Goal: Task Accomplishment & Management: Manage account settings

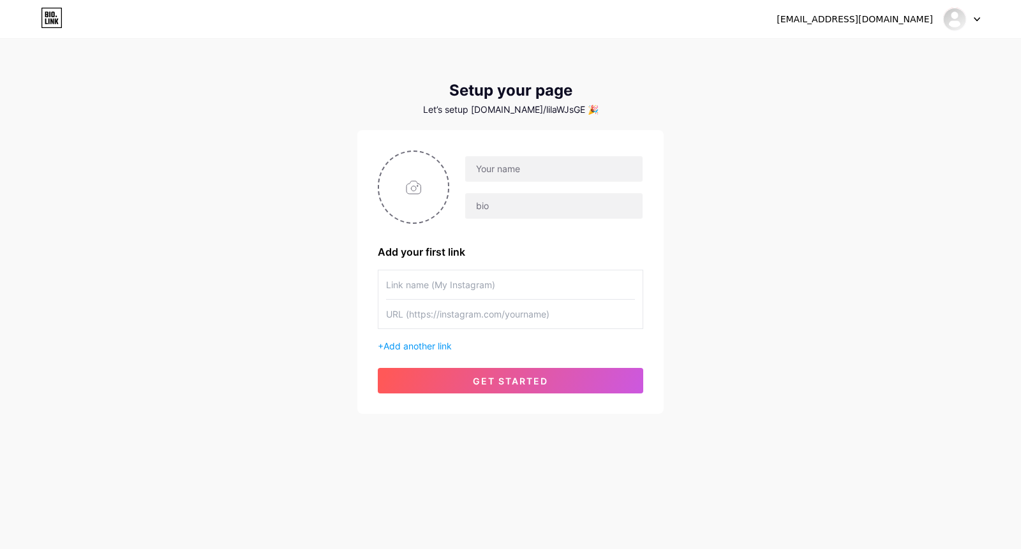
click at [957, 20] on div at bounding box center [961, 19] width 37 height 23
click at [859, 89] on li "Logout" at bounding box center [900, 87] width 158 height 34
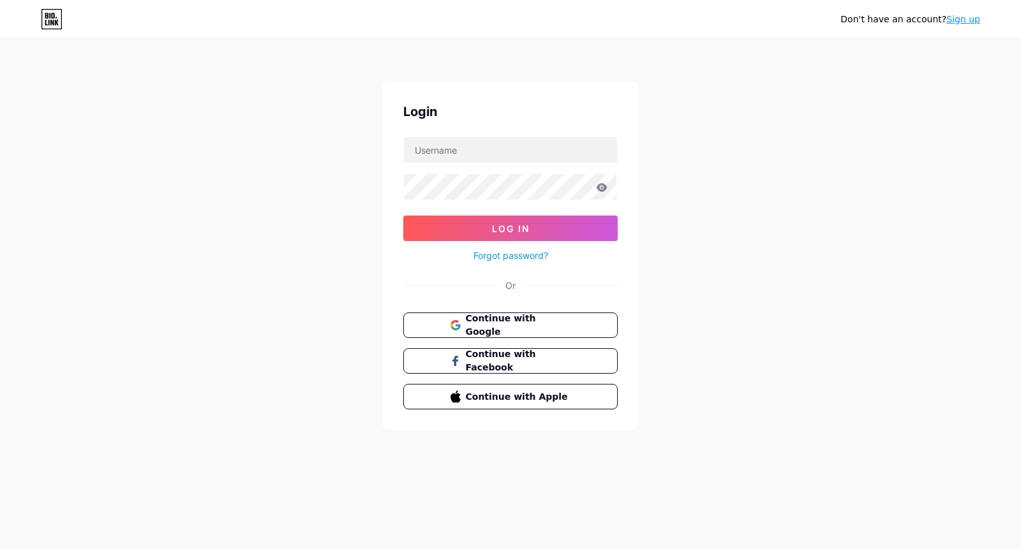
click at [957, 21] on link "Sign up" at bounding box center [963, 19] width 34 height 10
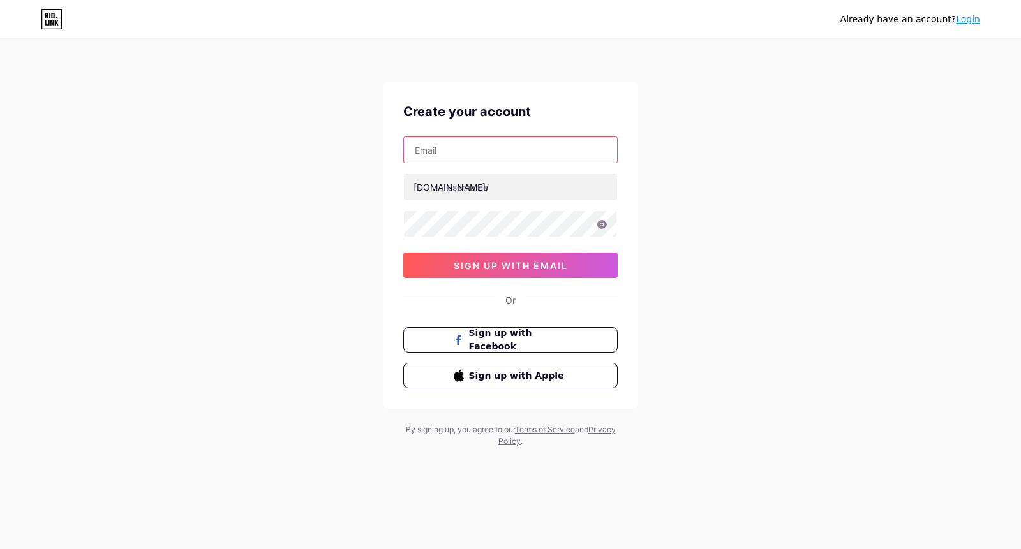
click at [438, 154] on input "text" at bounding box center [510, 150] width 213 height 26
paste input "[EMAIL_ADDRESS][DOMAIN_NAME]"
type input "[EMAIL_ADDRESS][DOMAIN_NAME]"
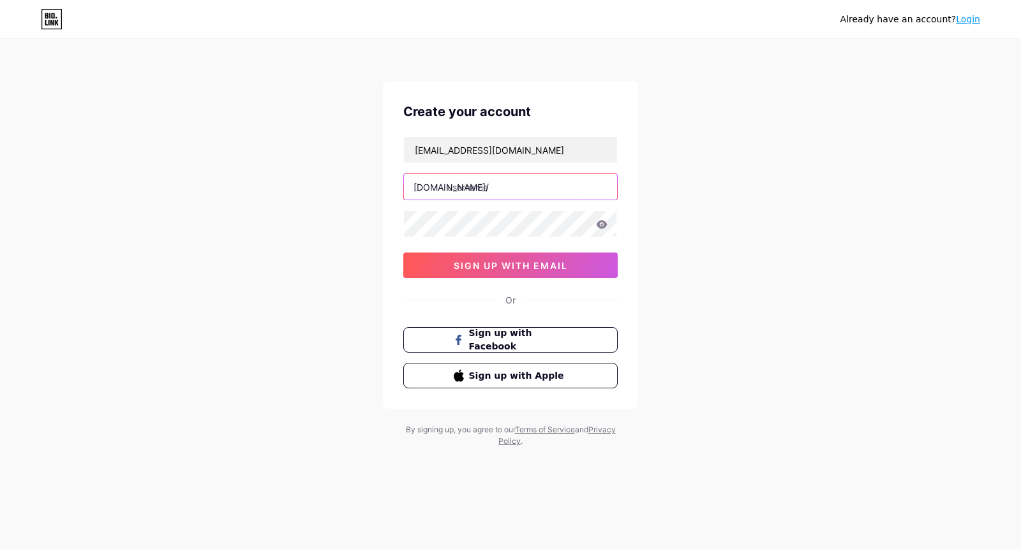
click at [467, 194] on input "text" at bounding box center [510, 187] width 213 height 26
paste input "lxtotobocoranjp"
type input "lxtotobocoranjp"
click at [497, 260] on span "sign up with email" at bounding box center [511, 265] width 114 height 11
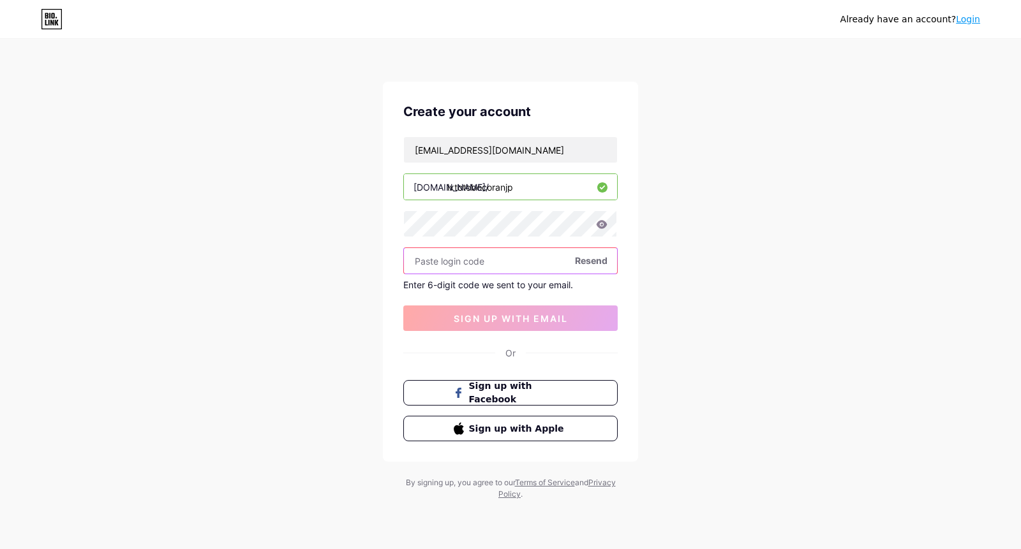
paste input "790157"
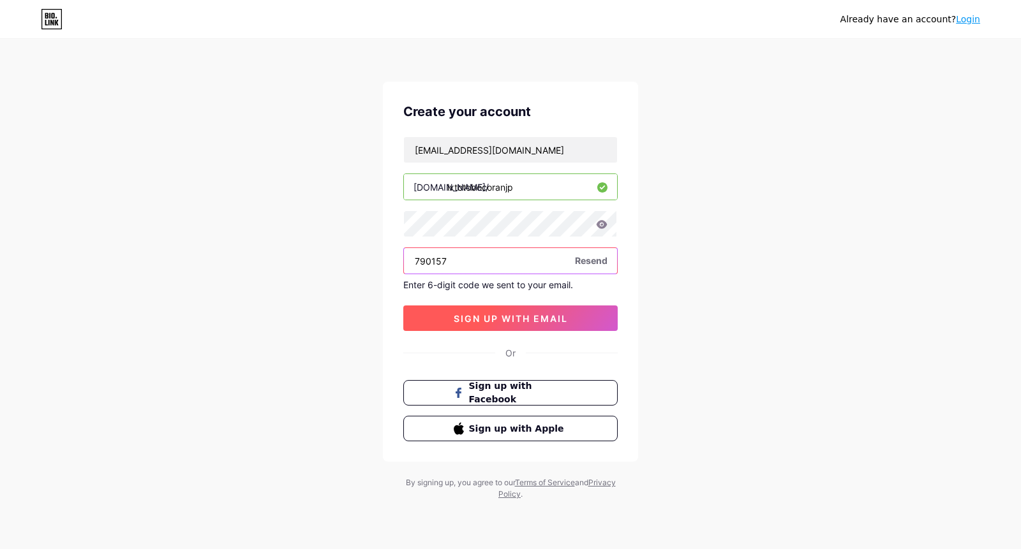
type input "790157"
click at [512, 318] on span "sign up with email" at bounding box center [511, 318] width 114 height 11
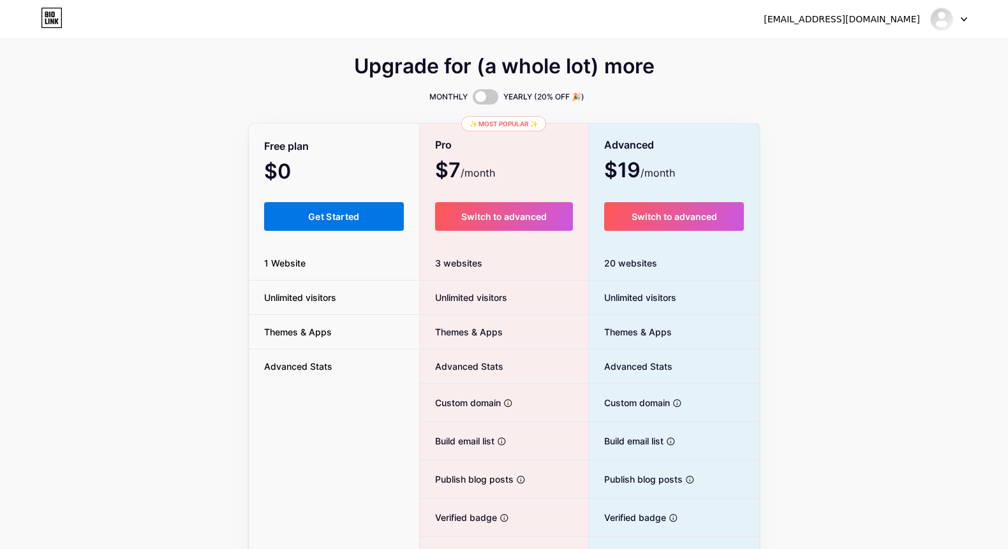
click at [318, 218] on span "Get Started" at bounding box center [334, 216] width 52 height 11
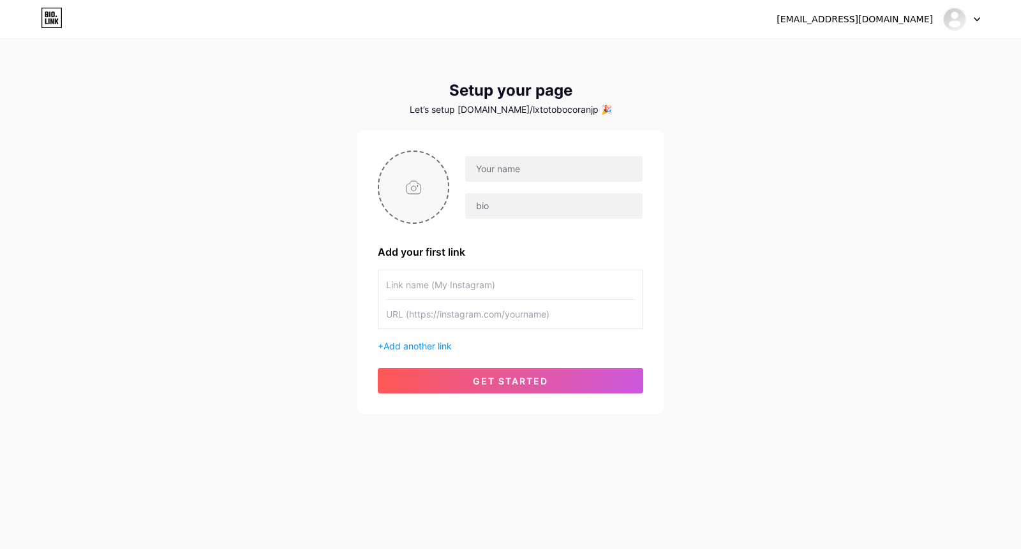
click at [426, 191] on input "file" at bounding box center [413, 187] width 69 height 71
type input "C:\fakepath\Pci4087dwg.png"
click at [513, 170] on input "text" at bounding box center [553, 169] width 177 height 26
paste input "LXTOTOBOCORANJP"
drag, startPoint x: 512, startPoint y: 168, endPoint x: 620, endPoint y: 164, distance: 108.5
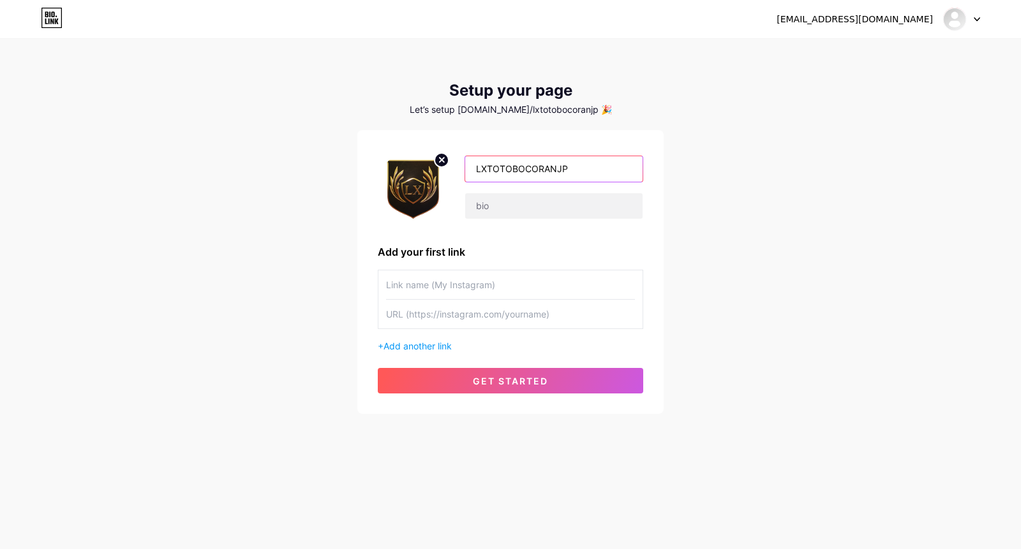
click at [620, 164] on input "LXTOTOBOCORANJP" at bounding box center [553, 169] width 177 height 26
type input "LXTOTO"
click at [489, 206] on input "text" at bounding box center [553, 206] width 177 height 26
paste input "LXTOTO adalah platform terpercaya yang memberikan bocoran angka [PERSON_NAME] p…"
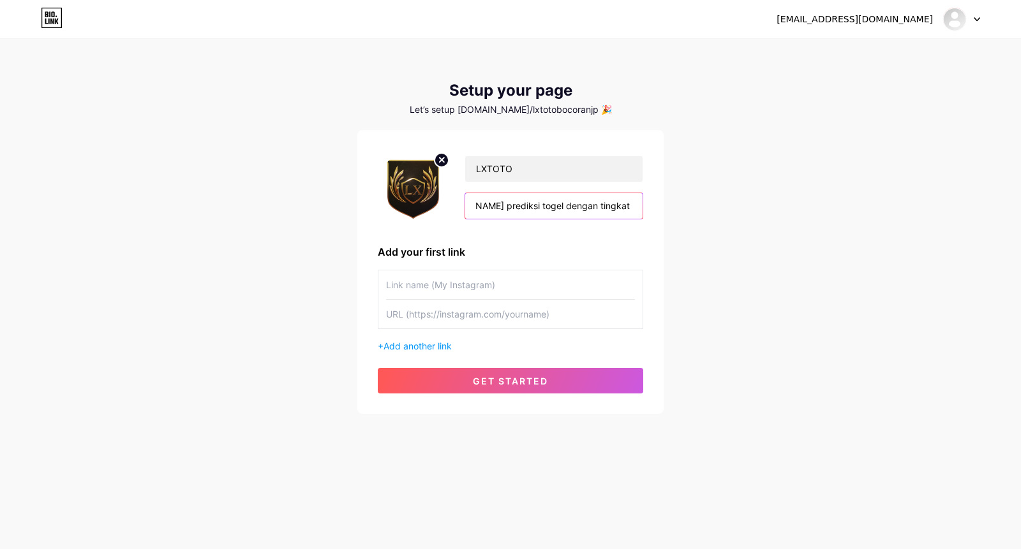
type input "LXTOTO adalah platform terpercaya yang memberikan bocoran angka [PERSON_NAME] p…"
click at [467, 283] on input "text" at bounding box center [510, 285] width 249 height 29
paste input "LOGIN LXTOTO"
type input "LOGIN LXTOTO"
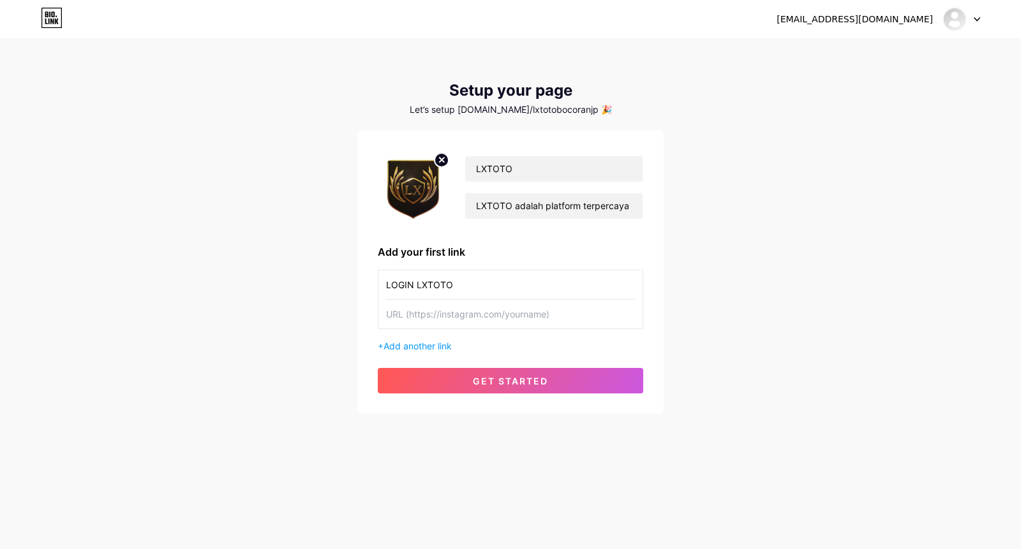
drag, startPoint x: 442, startPoint y: 313, endPoint x: 443, endPoint y: 300, distance: 12.8
click at [442, 313] on input "text" at bounding box center [510, 314] width 249 height 29
paste input "[URL][DOMAIN_NAME]"
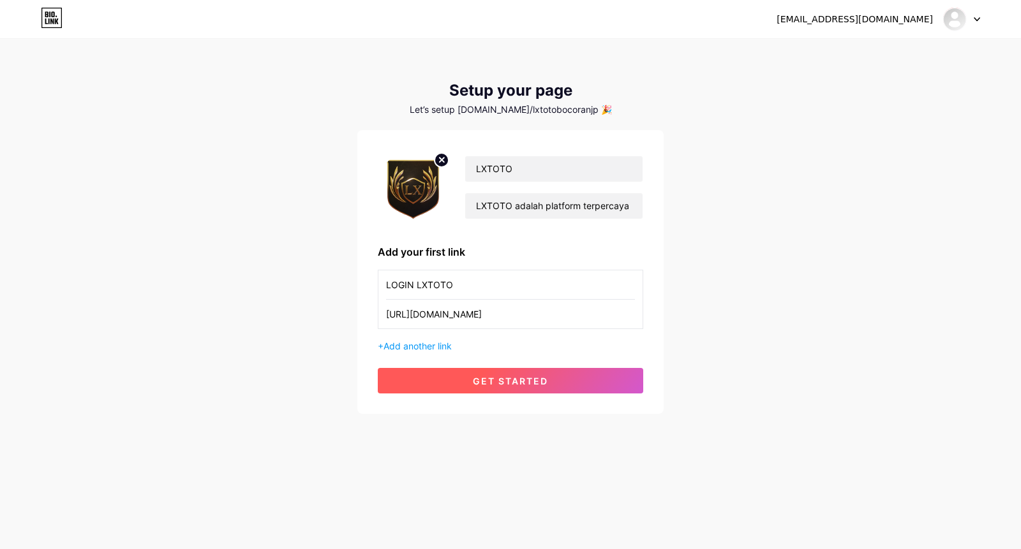
type input "[URL][DOMAIN_NAME]"
click at [503, 378] on span "get started" at bounding box center [510, 381] width 75 height 11
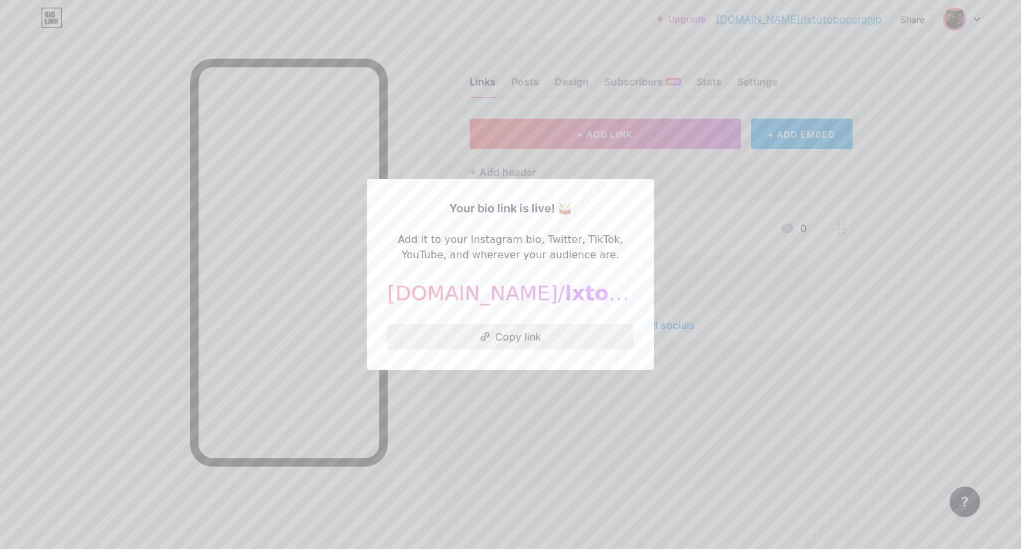
click at [518, 339] on button "Copy link" at bounding box center [510, 337] width 246 height 26
click at [497, 331] on button "Copy link" at bounding box center [510, 337] width 246 height 26
click at [681, 245] on div at bounding box center [510, 274] width 1021 height 549
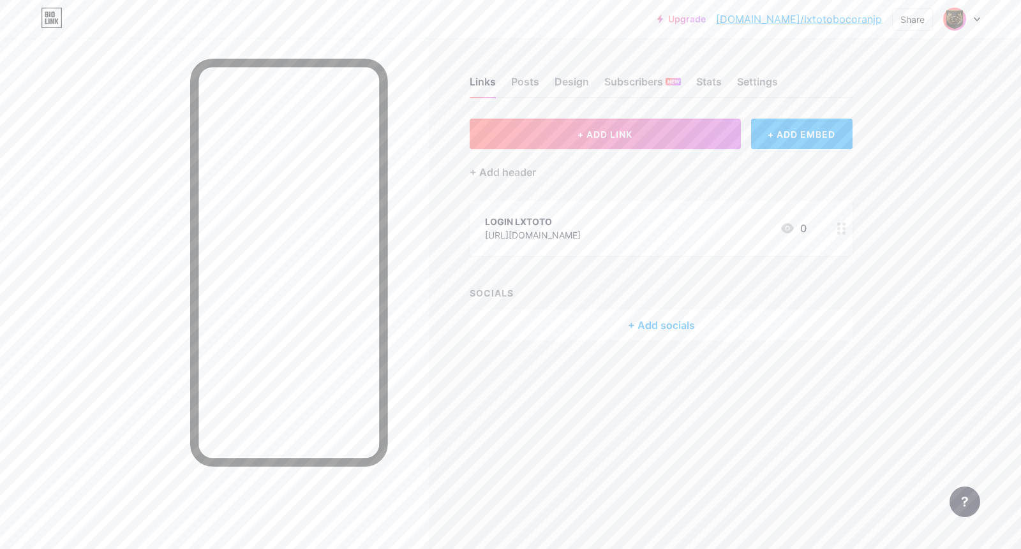
click at [560, 229] on div "[URL][DOMAIN_NAME]" at bounding box center [533, 234] width 96 height 13
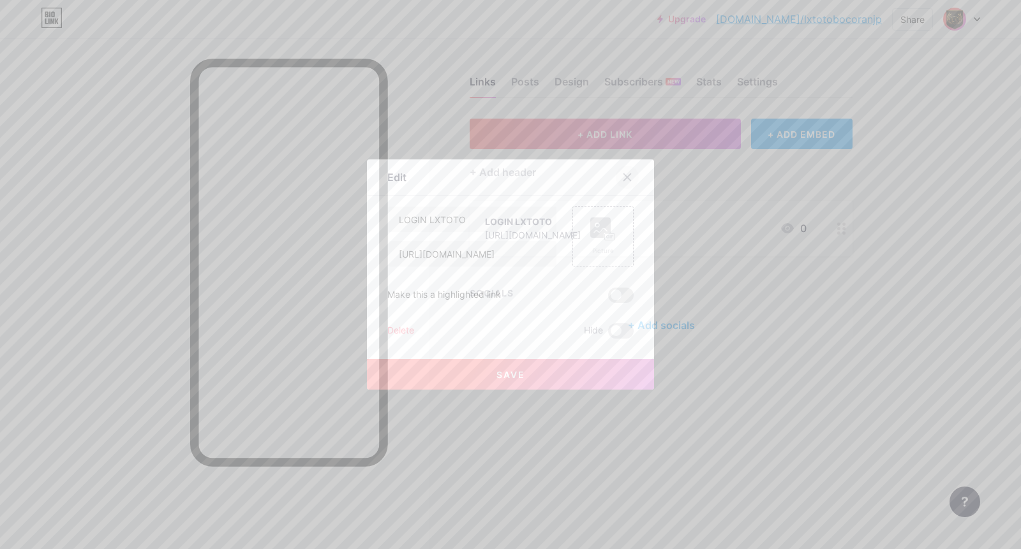
click at [624, 177] on icon at bounding box center [627, 177] width 7 height 7
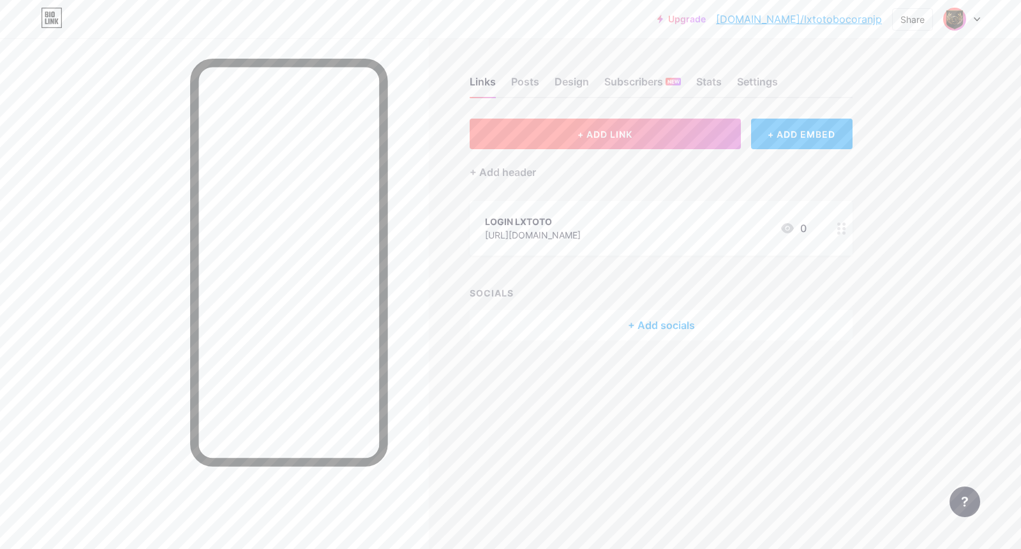
click at [640, 134] on button "+ ADD LINK" at bounding box center [605, 134] width 271 height 31
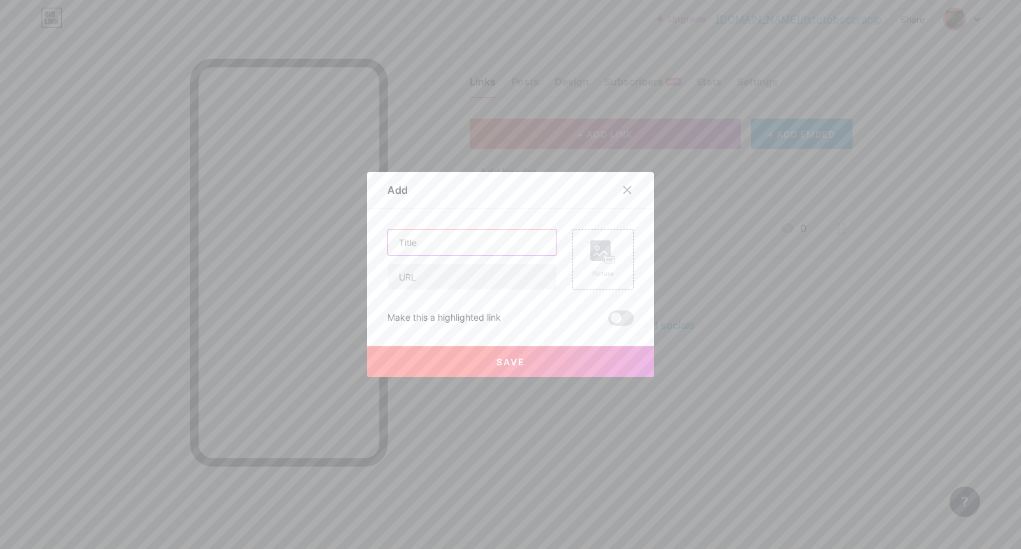
click at [475, 242] on input "text" at bounding box center [472, 243] width 168 height 26
paste input "DAFTAR LXTOTO"
type input "DAFTAR LXTOTO"
click at [447, 273] on input "text" at bounding box center [472, 277] width 168 height 26
paste input "[URL][DOMAIN_NAME]"
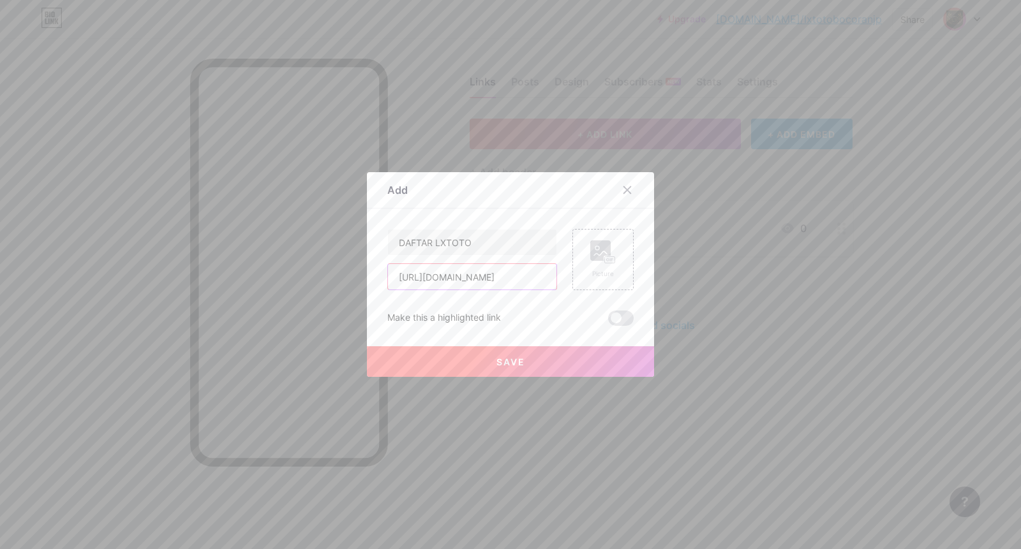
scroll to position [0, 8]
type input "[URL][DOMAIN_NAME]"
click at [596, 257] on rect at bounding box center [600, 251] width 20 height 20
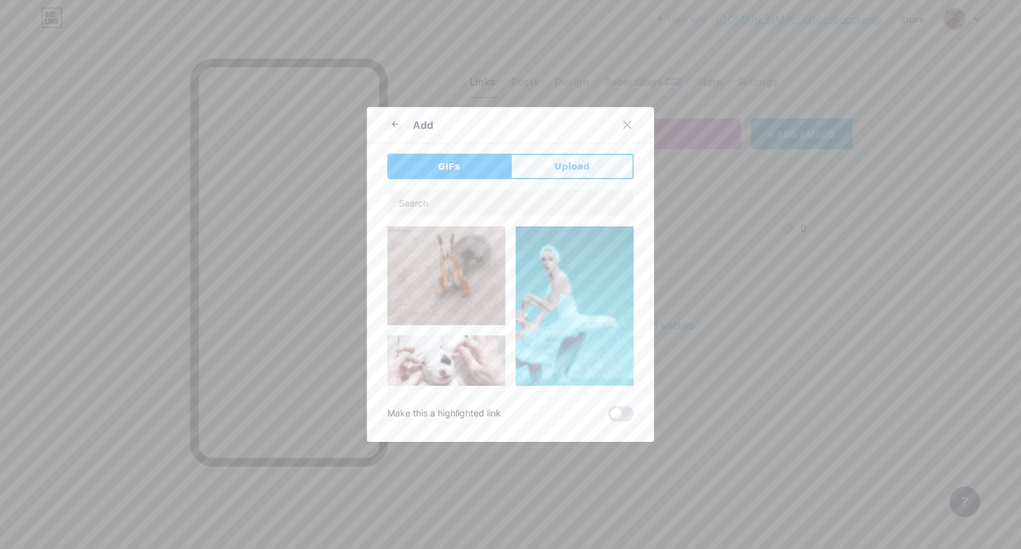
click at [559, 168] on span "Upload" at bounding box center [572, 166] width 35 height 13
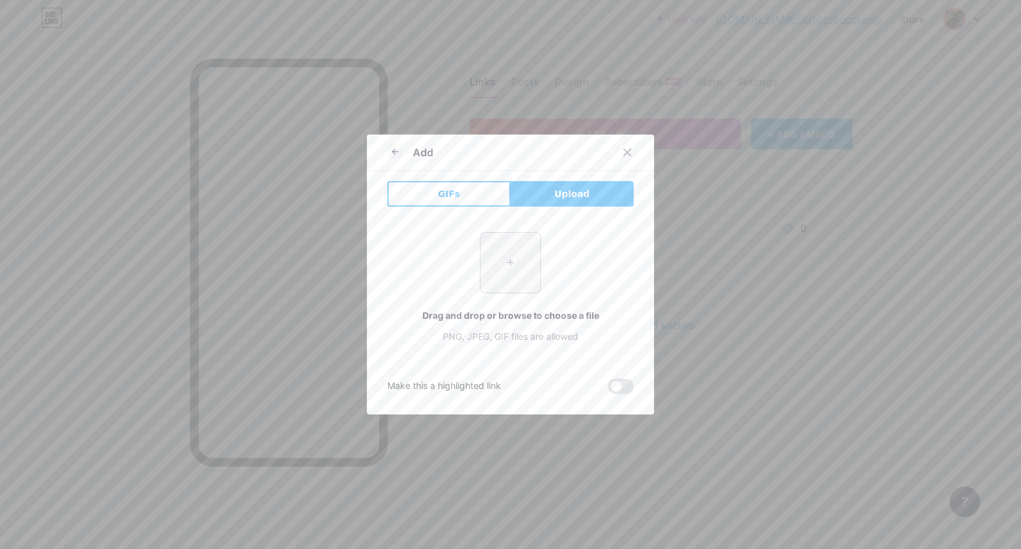
click at [516, 250] on input "file" at bounding box center [510, 263] width 60 height 60
type input "C:\fakepath\Pci4087dwg.png"
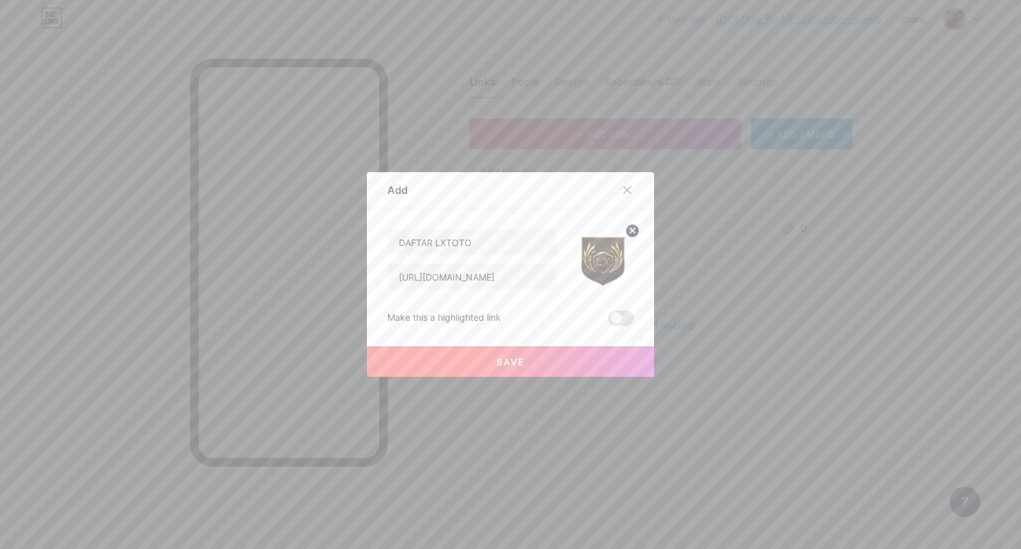
click at [507, 359] on span "Save" at bounding box center [510, 362] width 29 height 11
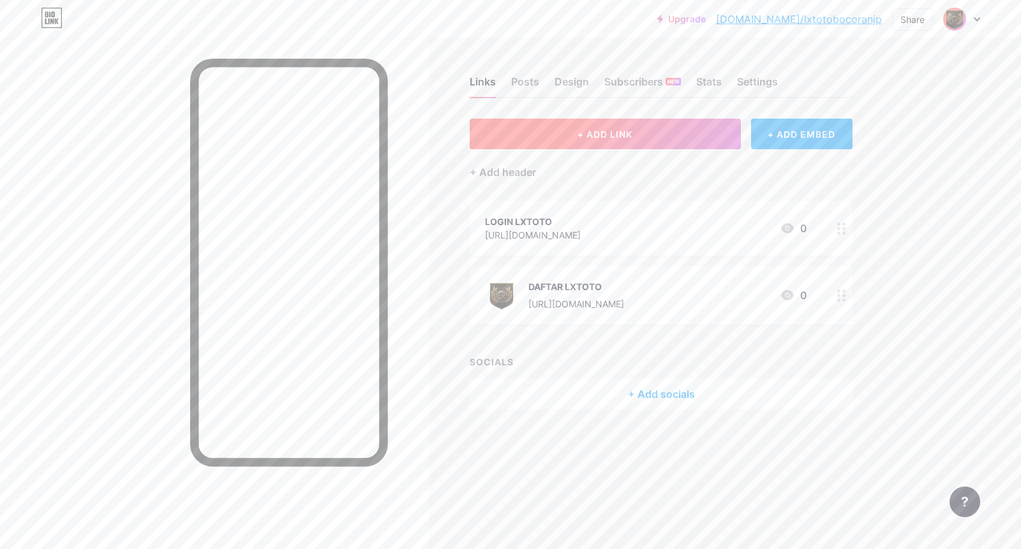
click at [606, 131] on span "+ ADD LINK" at bounding box center [604, 134] width 55 height 11
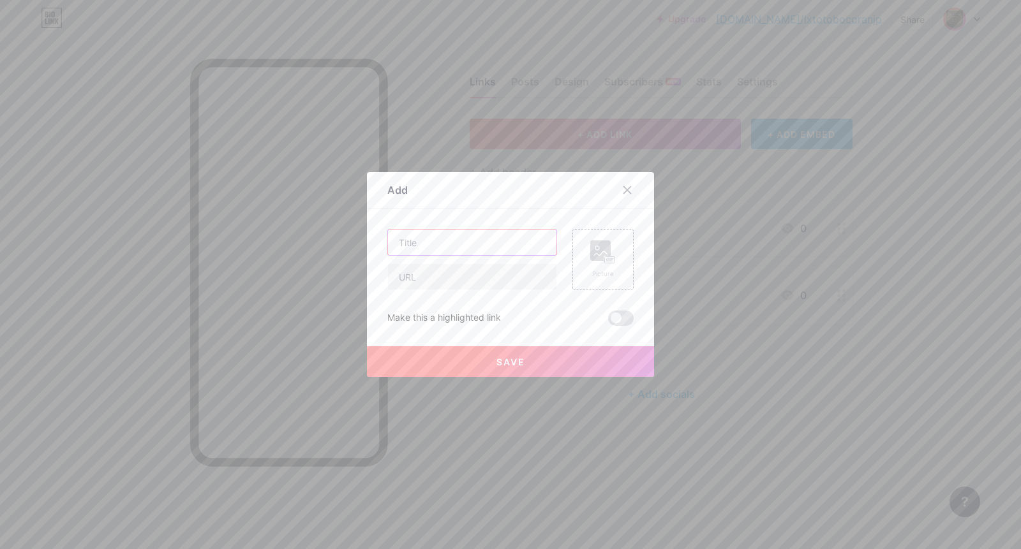
drag, startPoint x: 451, startPoint y: 235, endPoint x: 458, endPoint y: 193, distance: 43.4
click at [451, 235] on input "text" at bounding box center [472, 243] width 168 height 26
paste input "RTP SLOT GACOR"
type input "RTP SLOT GACOR"
drag, startPoint x: 466, startPoint y: 274, endPoint x: 463, endPoint y: 262, distance: 13.0
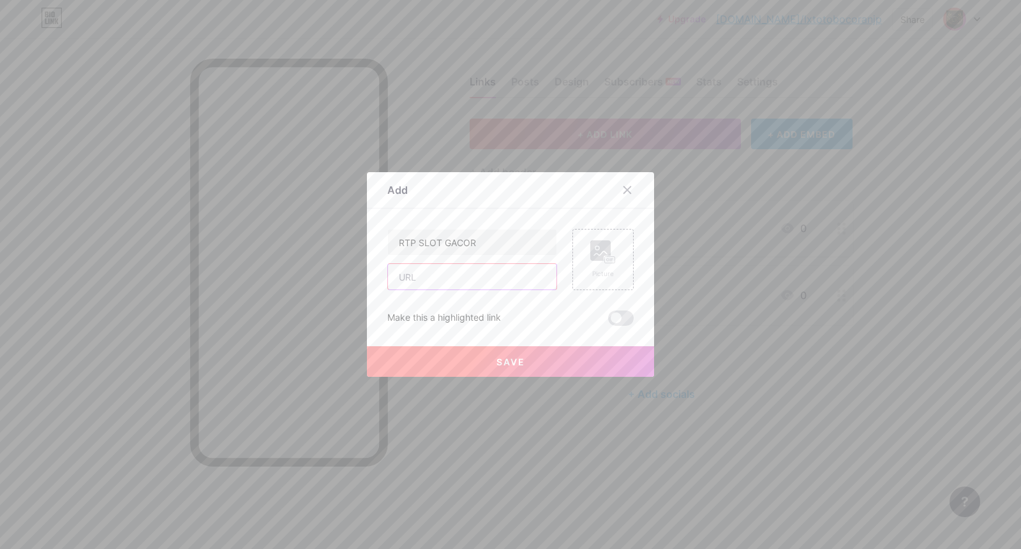
click at [466, 274] on input "text" at bounding box center [472, 277] width 168 height 26
paste input "[URL][DOMAIN_NAME]"
type input "[URL][DOMAIN_NAME]"
click at [592, 248] on rect at bounding box center [600, 251] width 20 height 20
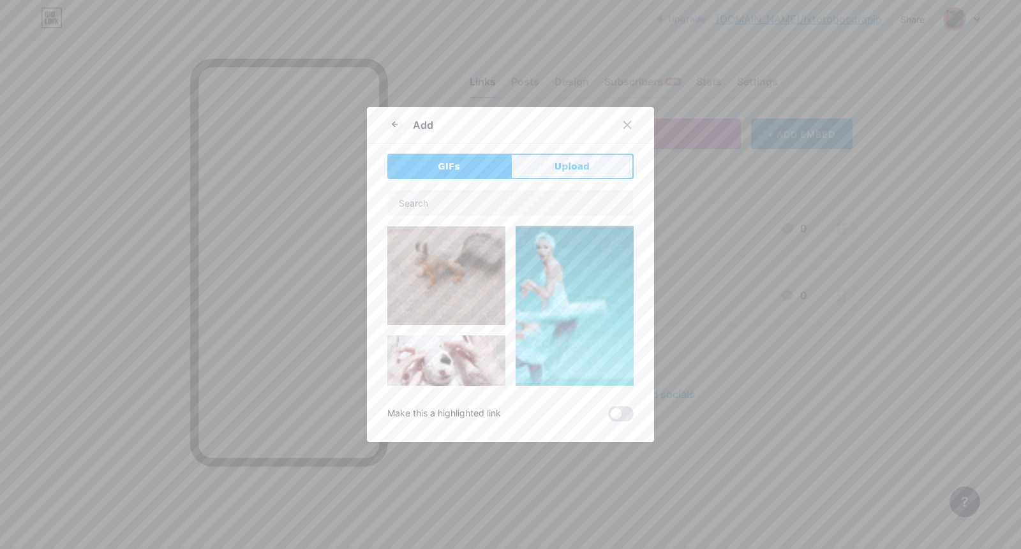
click at [526, 159] on button "Upload" at bounding box center [571, 167] width 123 height 26
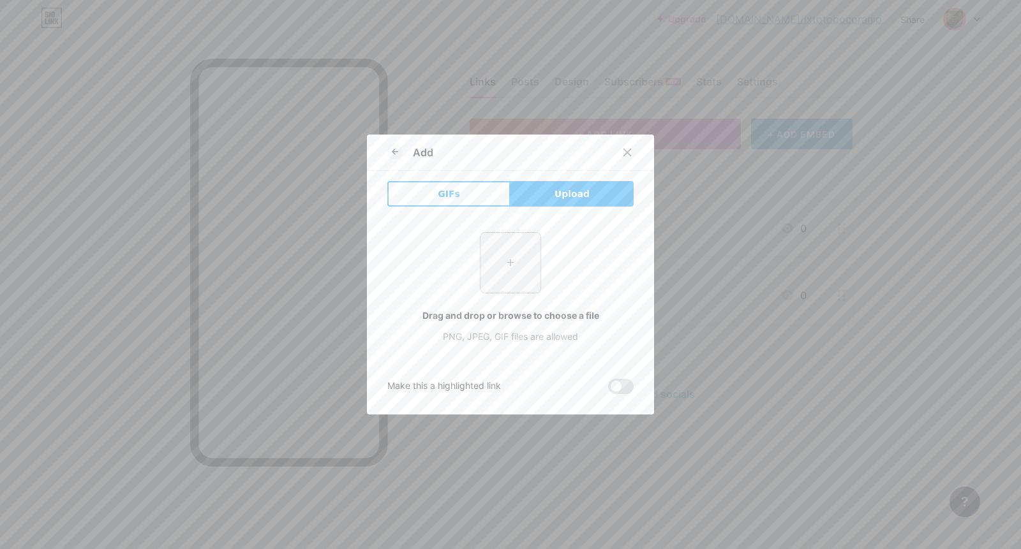
click at [480, 259] on input "file" at bounding box center [510, 263] width 60 height 60
type input "C:\fakepath\Pci4087dwg.png"
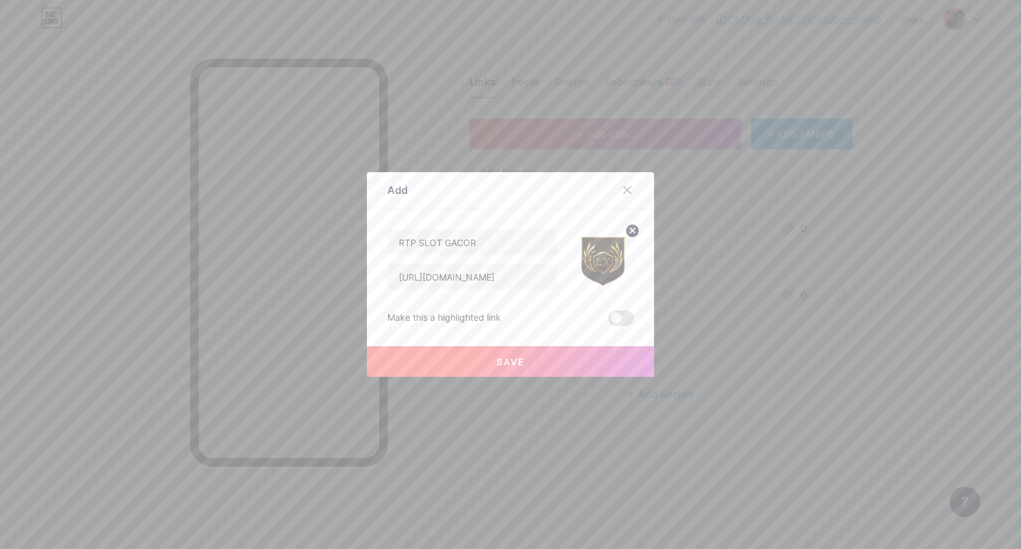
click at [523, 359] on button "Save" at bounding box center [510, 361] width 287 height 31
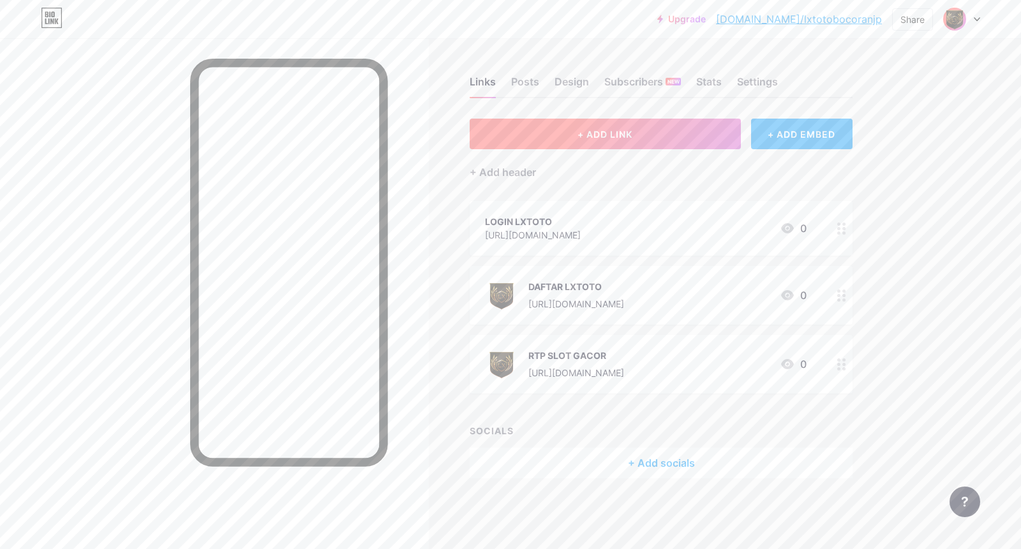
click at [580, 141] on button "+ ADD LINK" at bounding box center [605, 134] width 271 height 31
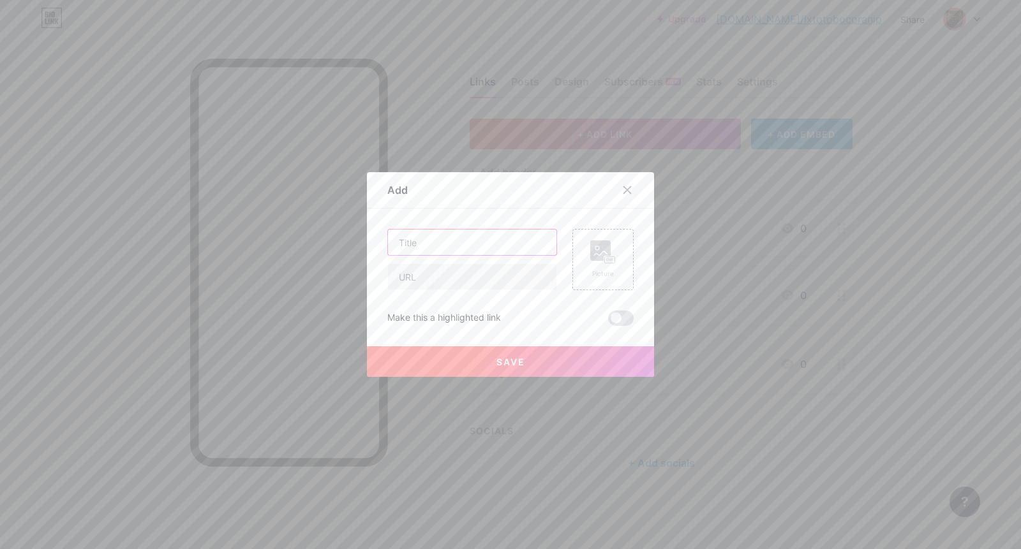
click at [475, 238] on input "text" at bounding box center [472, 243] width 168 height 26
paste input "LIVE BOLA"
type input "LIVE BOLA"
click at [468, 272] on input "text" at bounding box center [472, 277] width 168 height 26
paste input "[URL][DOMAIN_NAME]"
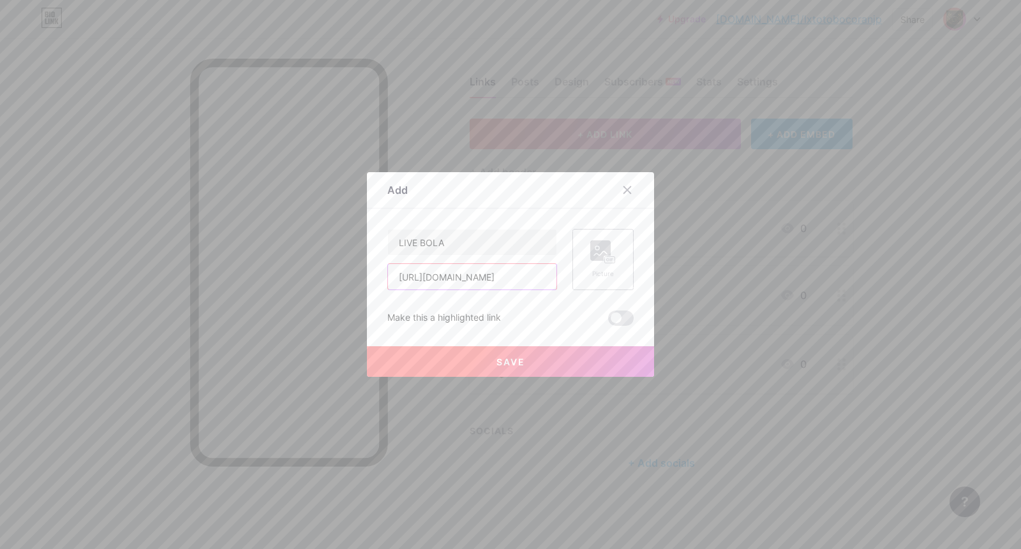
type input "[URL][DOMAIN_NAME]"
click at [597, 257] on rect at bounding box center [600, 251] width 20 height 20
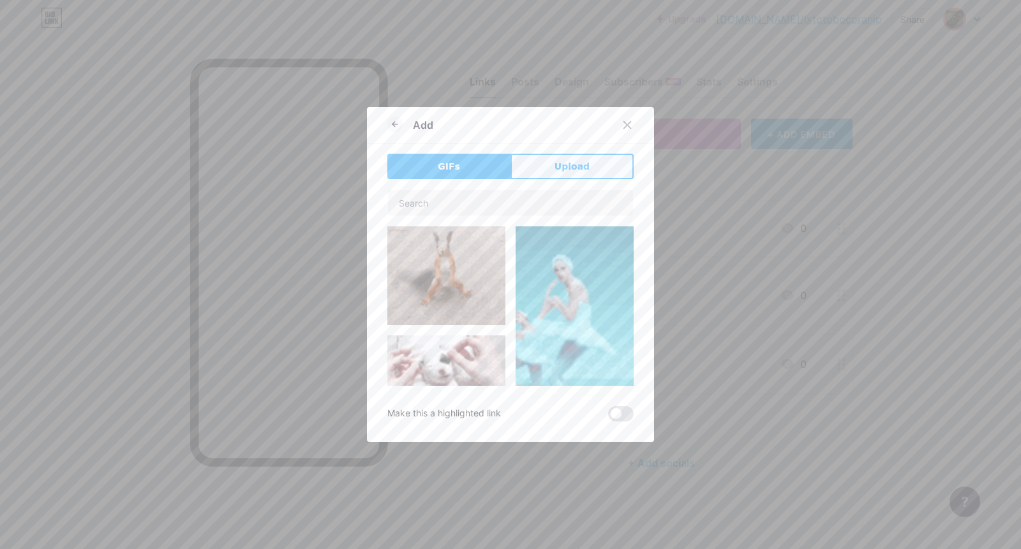
click at [555, 167] on span "Upload" at bounding box center [572, 166] width 35 height 13
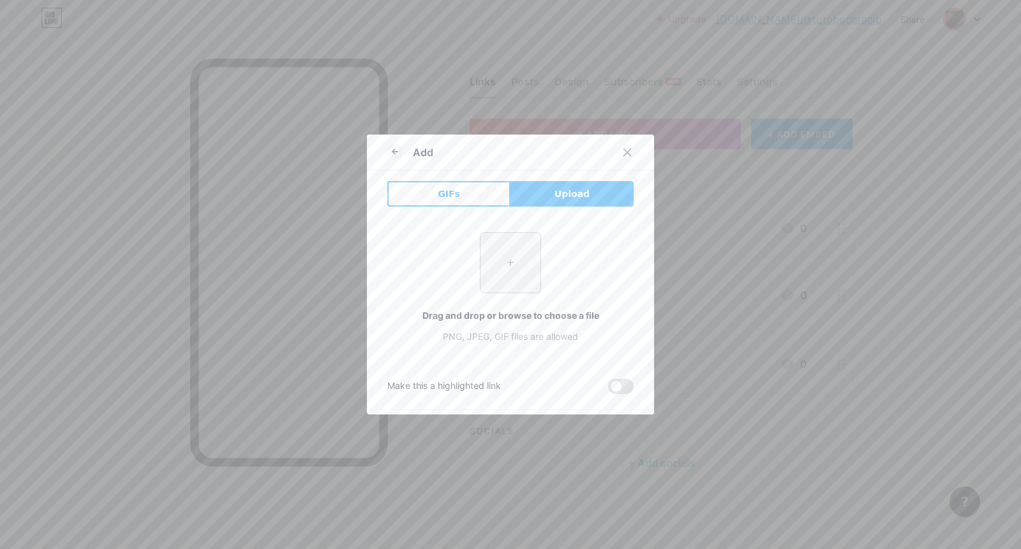
click at [514, 273] on input "file" at bounding box center [510, 263] width 60 height 60
type input "C:\fakepath\Pci4087dwg.png"
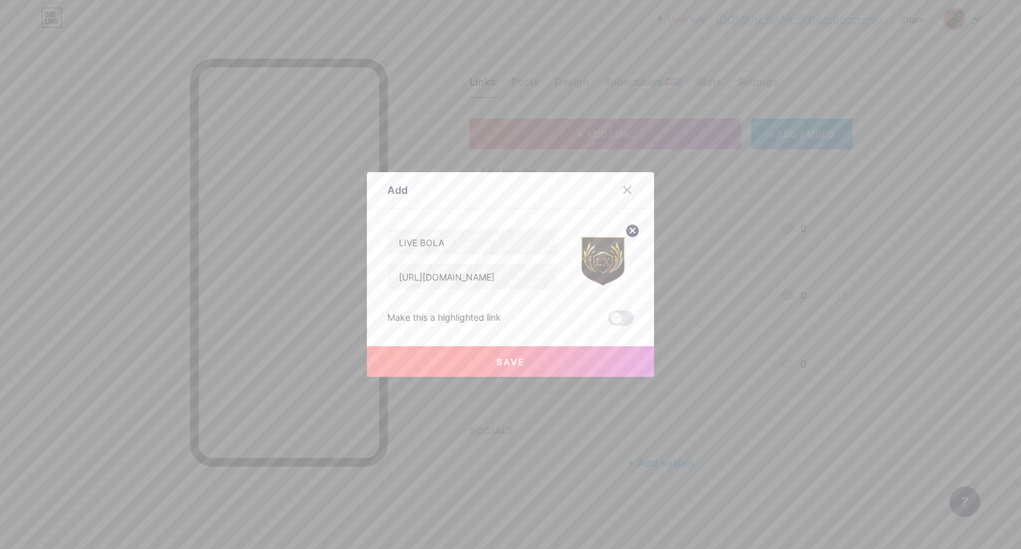
click at [556, 362] on button "Save" at bounding box center [510, 361] width 287 height 31
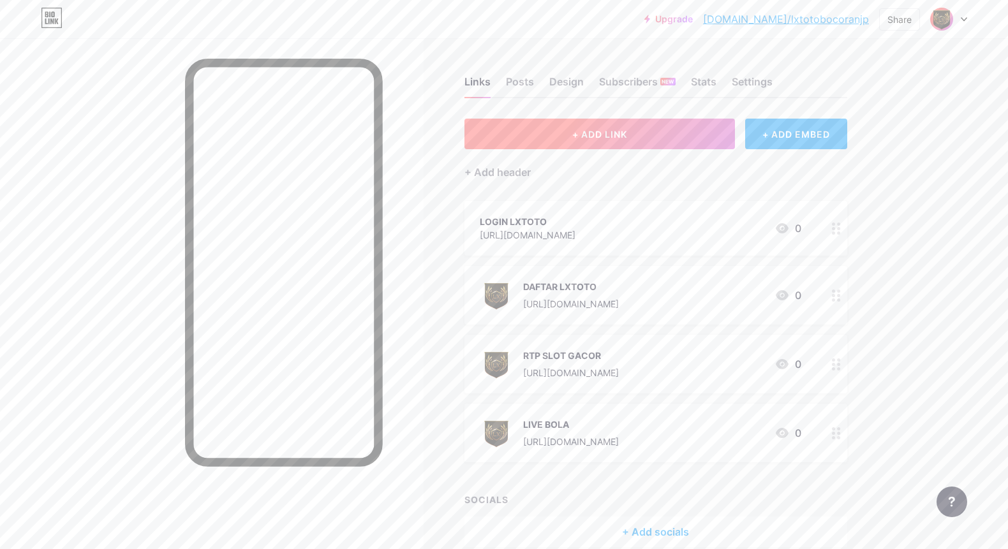
click at [602, 132] on span "+ ADD LINK" at bounding box center [599, 134] width 55 height 11
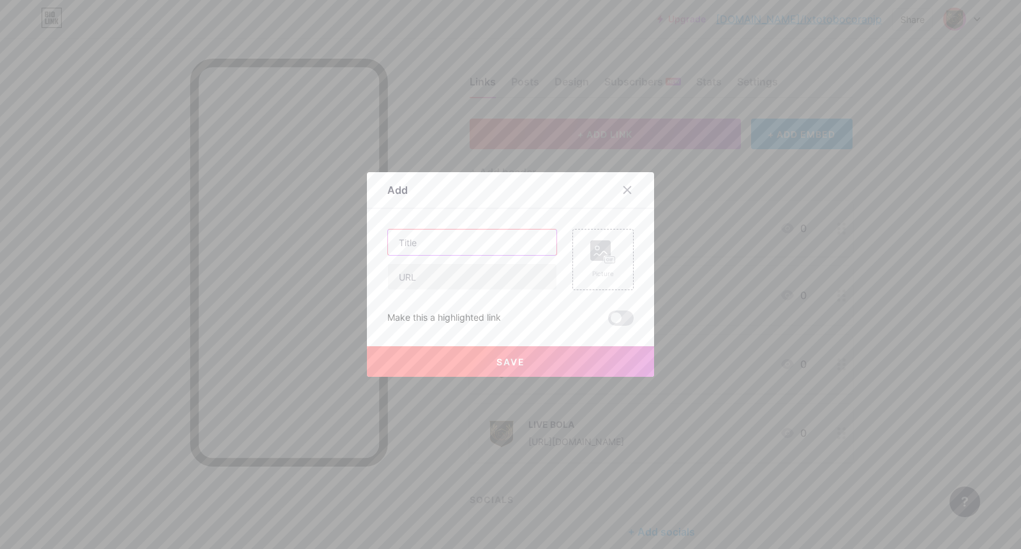
click at [462, 239] on input "text" at bounding box center [472, 243] width 168 height 26
paste input "GROUP FACEBOOK"
type input "GROUP FACEBOOK"
click at [465, 267] on input "text" at bounding box center [472, 277] width 168 height 26
paste input "[URL][DOMAIN_NAME]"
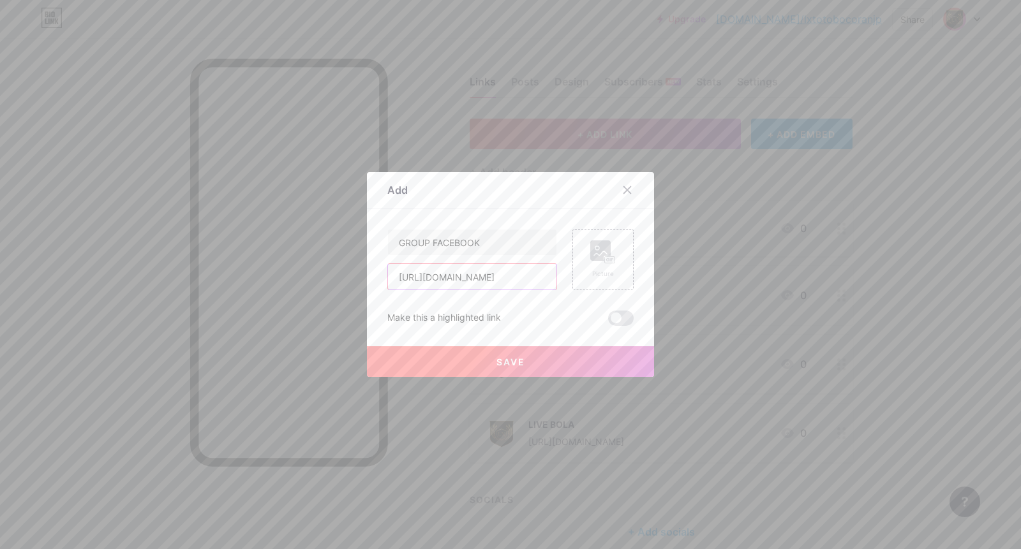
scroll to position [0, 29]
type input "[URL][DOMAIN_NAME]"
click at [590, 264] on div "Picture" at bounding box center [603, 260] width 26 height 38
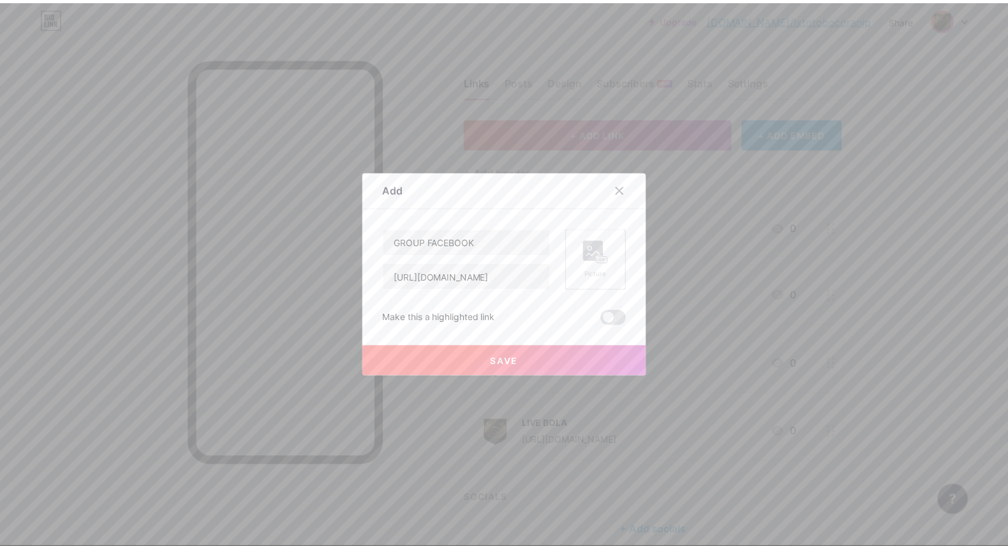
scroll to position [0, 0]
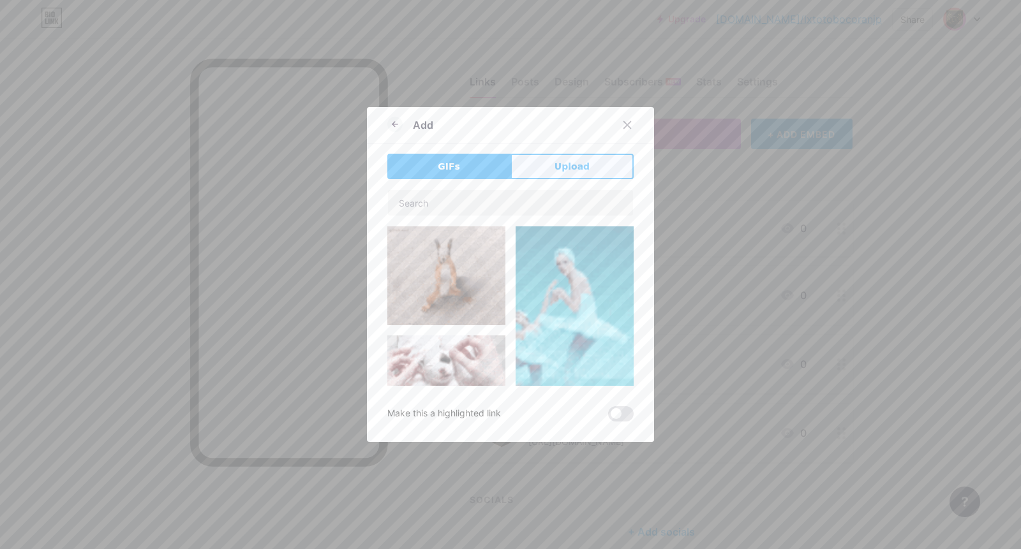
click at [560, 155] on button "Upload" at bounding box center [571, 167] width 123 height 26
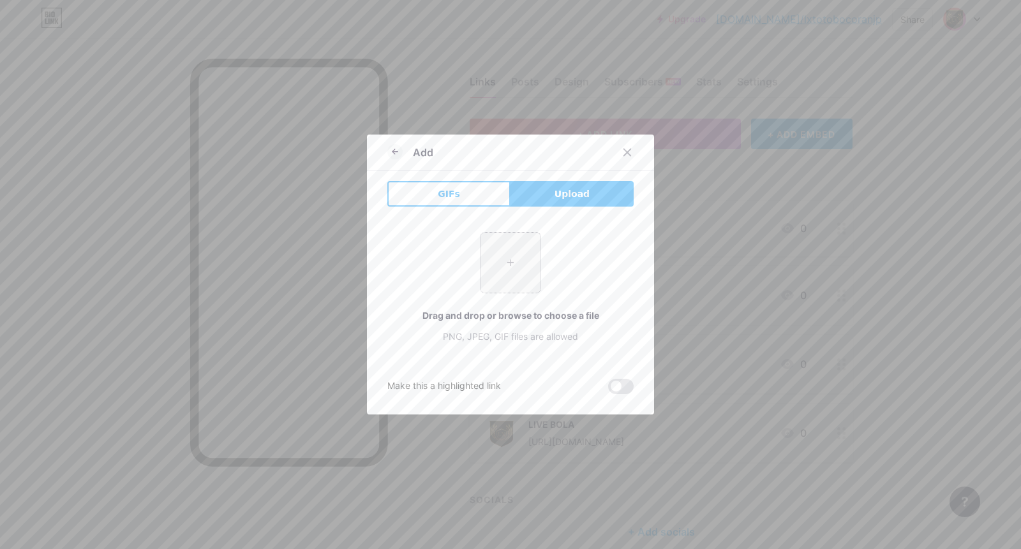
click at [508, 261] on input "file" at bounding box center [510, 263] width 60 height 60
type input "C:\fakepath\Pci4087dwg.png"
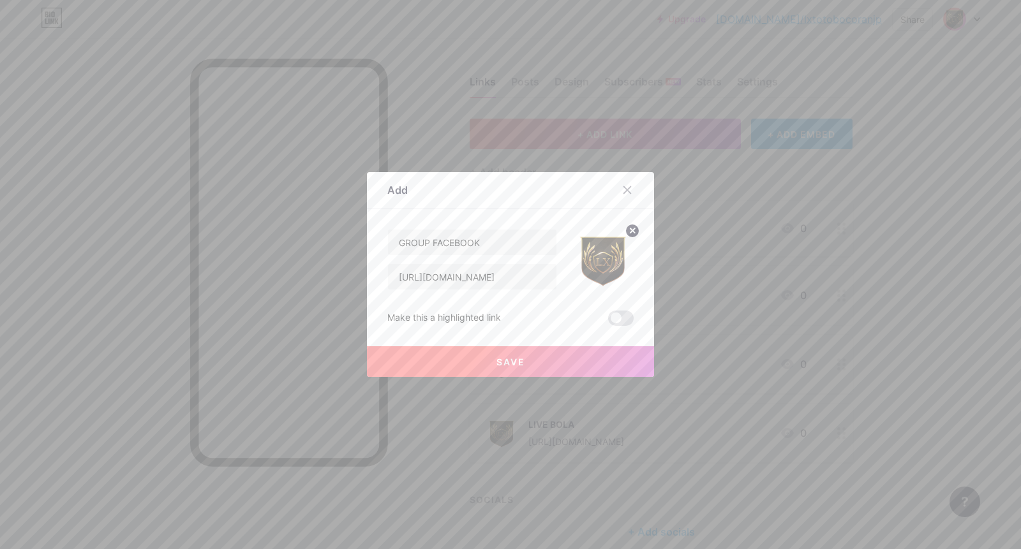
click at [513, 359] on span "Save" at bounding box center [510, 362] width 29 height 11
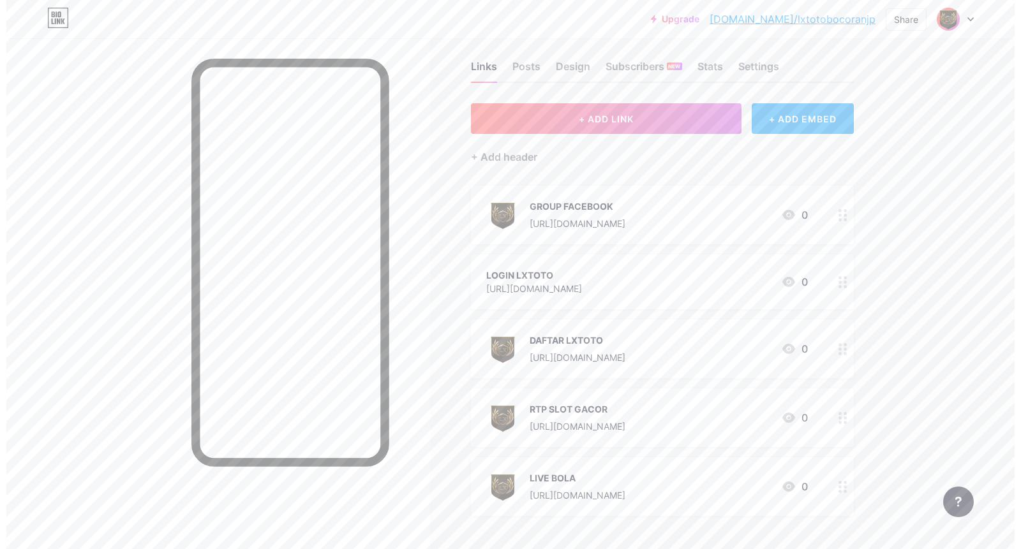
scroll to position [28, 0]
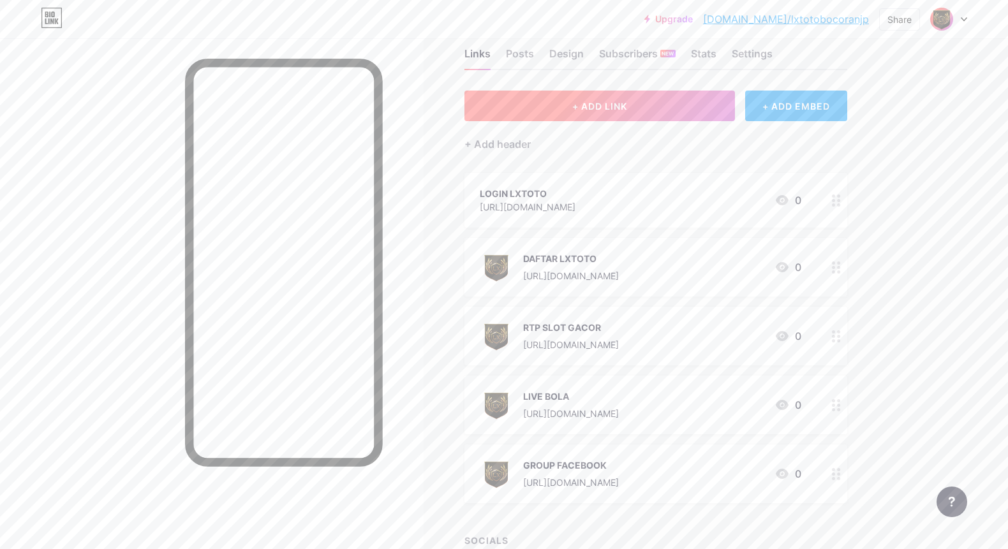
click at [700, 100] on button "+ ADD LINK" at bounding box center [600, 106] width 271 height 31
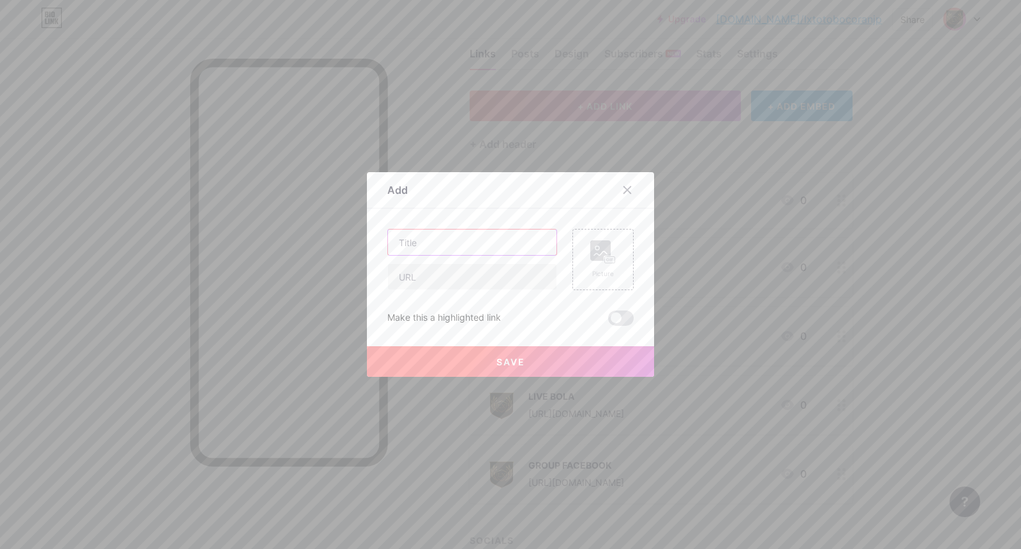
click at [505, 238] on input "text" at bounding box center [472, 243] width 168 height 26
paste input "WHATSAPP"
type input "WHATSAPP"
click at [486, 282] on input "text" at bounding box center [472, 277] width 168 height 26
paste input "[URL][DOMAIN_NAME]"
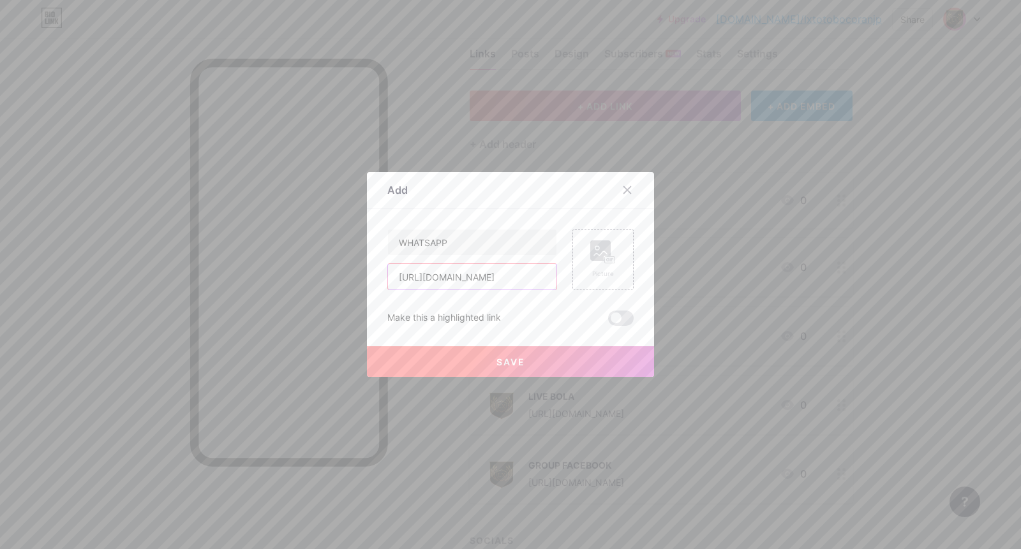
scroll to position [0, 6]
type input "[URL][DOMAIN_NAME]"
click at [496, 364] on span "Save" at bounding box center [510, 362] width 29 height 11
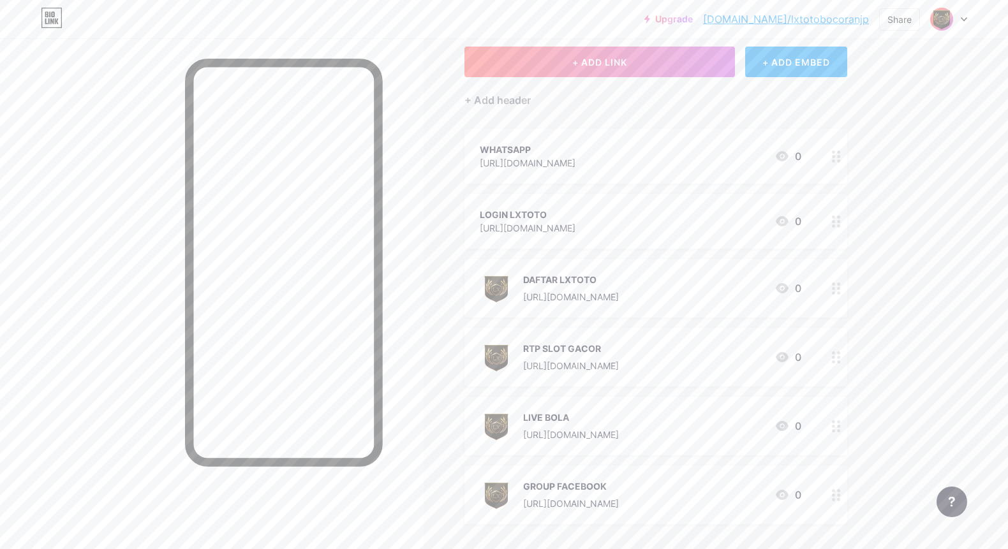
scroll to position [55, 0]
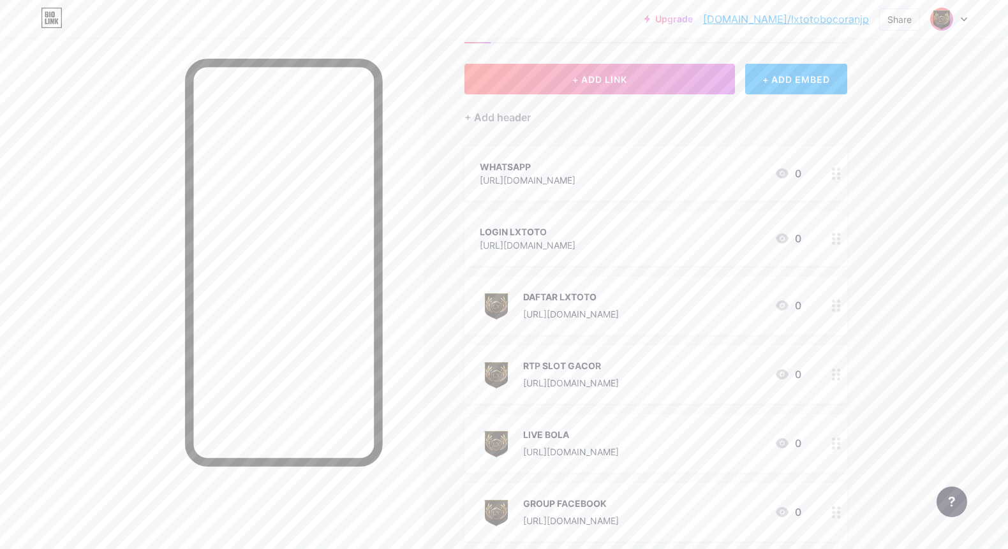
click at [576, 177] on div "[URL][DOMAIN_NAME]" at bounding box center [528, 180] width 96 height 13
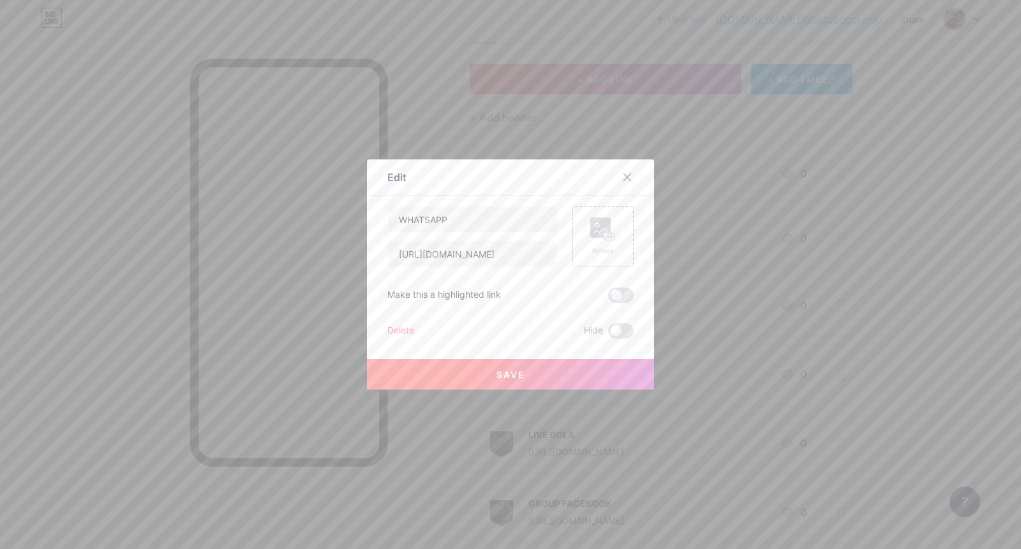
click at [604, 227] on rect at bounding box center [600, 228] width 20 height 20
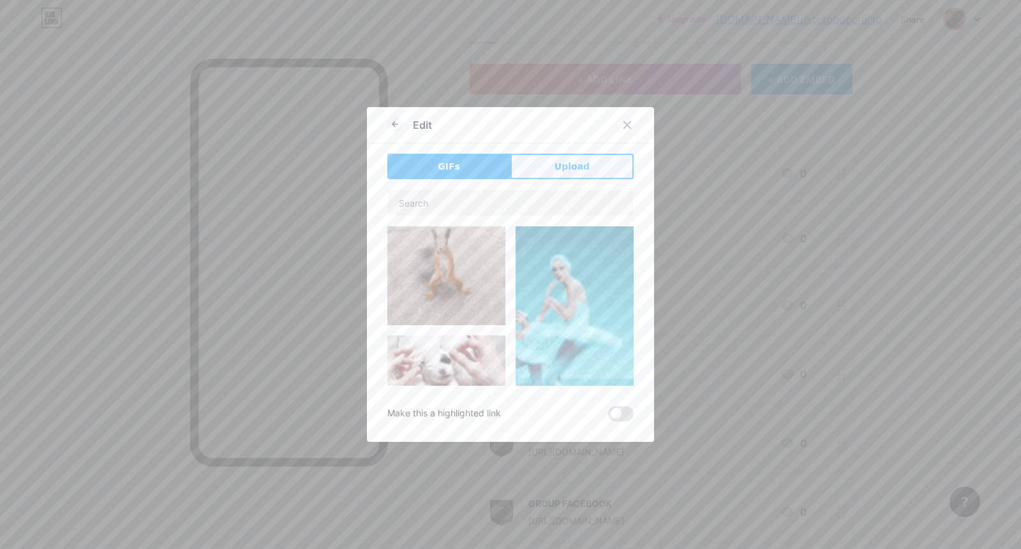
click at [519, 163] on button "Upload" at bounding box center [571, 167] width 123 height 26
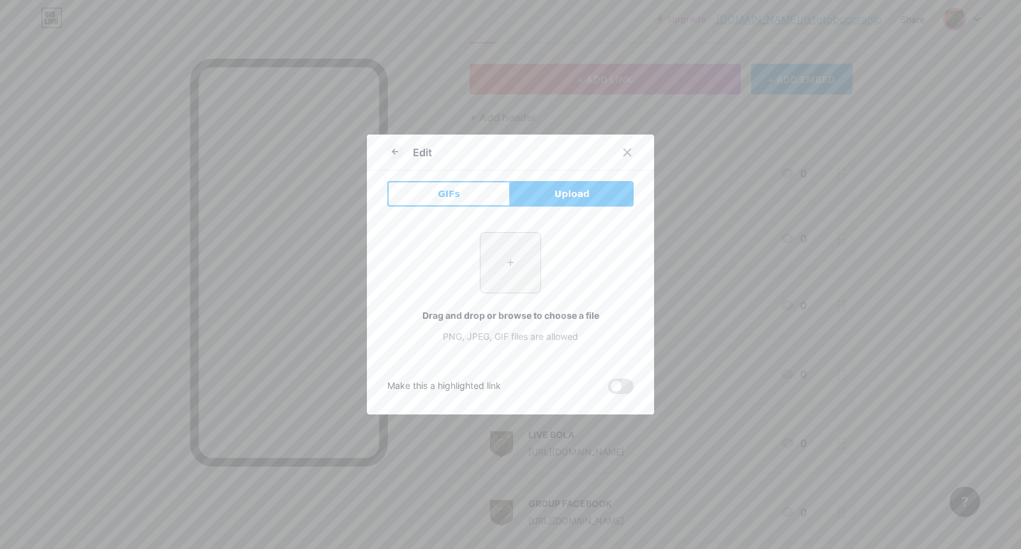
click at [490, 257] on input "file" at bounding box center [510, 263] width 60 height 60
type input "C:\fakepath\Pci4087dwg.png"
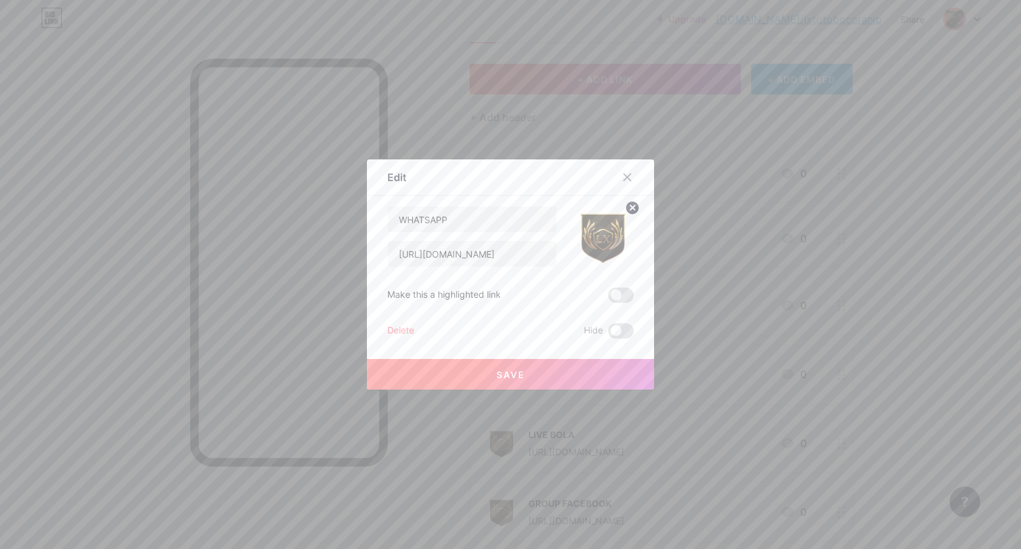
click at [519, 368] on button "Save" at bounding box center [510, 374] width 287 height 31
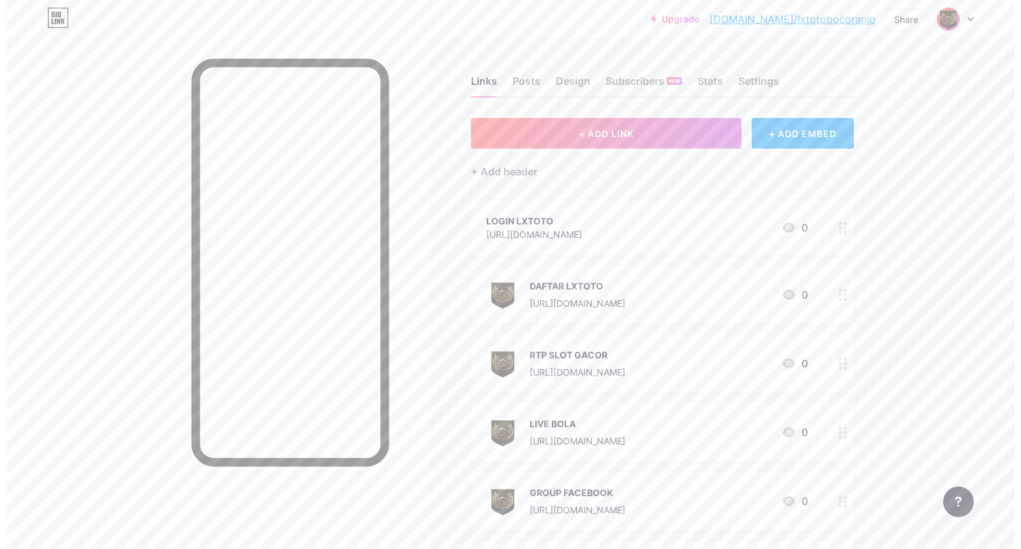
scroll to position [0, 0]
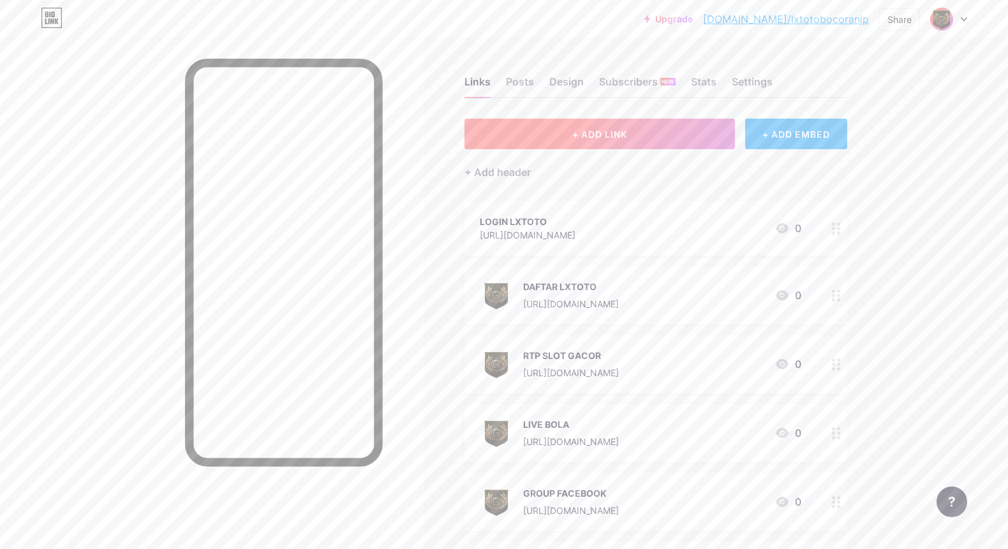
click at [607, 136] on span "+ ADD LINK" at bounding box center [599, 134] width 55 height 11
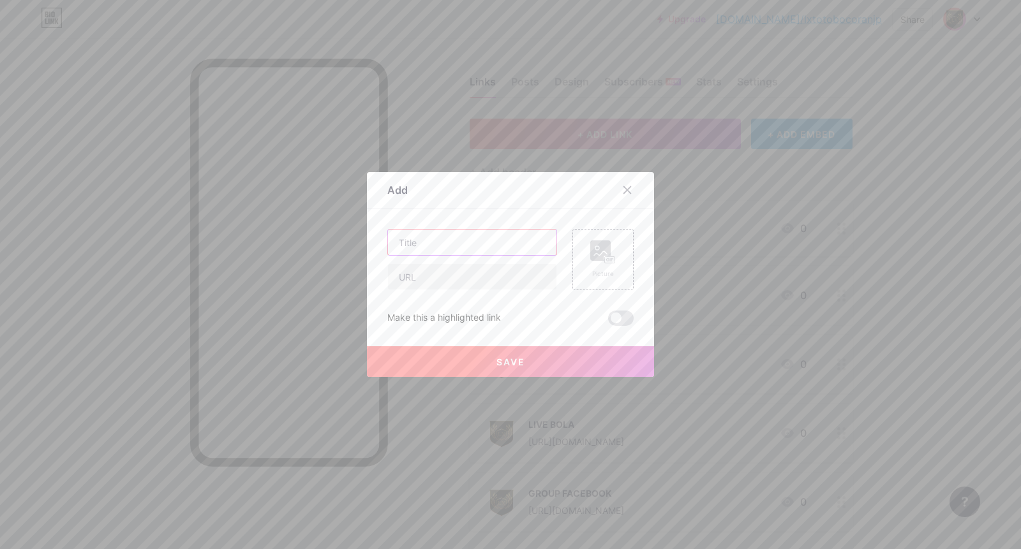
click at [489, 248] on input "text" at bounding box center [472, 243] width 168 height 26
paste input "TELEGRAM"
type input "TELEGRAM"
drag, startPoint x: 462, startPoint y: 277, endPoint x: 462, endPoint y: 206, distance: 70.8
click at [462, 277] on input "text" at bounding box center [472, 277] width 168 height 26
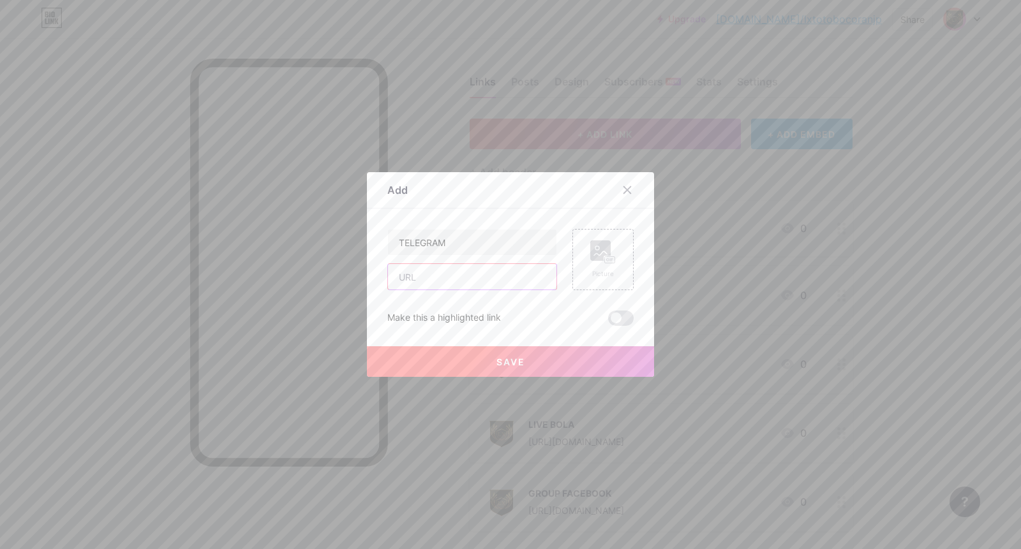
paste input "[URL][DOMAIN_NAME]"
type input "[URL][DOMAIN_NAME]"
click at [601, 255] on rect at bounding box center [600, 251] width 20 height 20
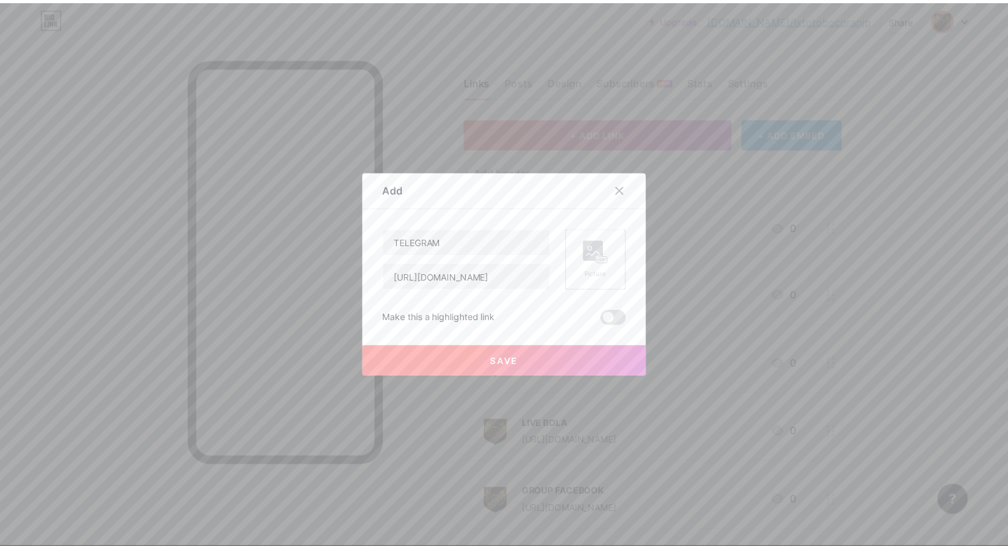
scroll to position [0, 0]
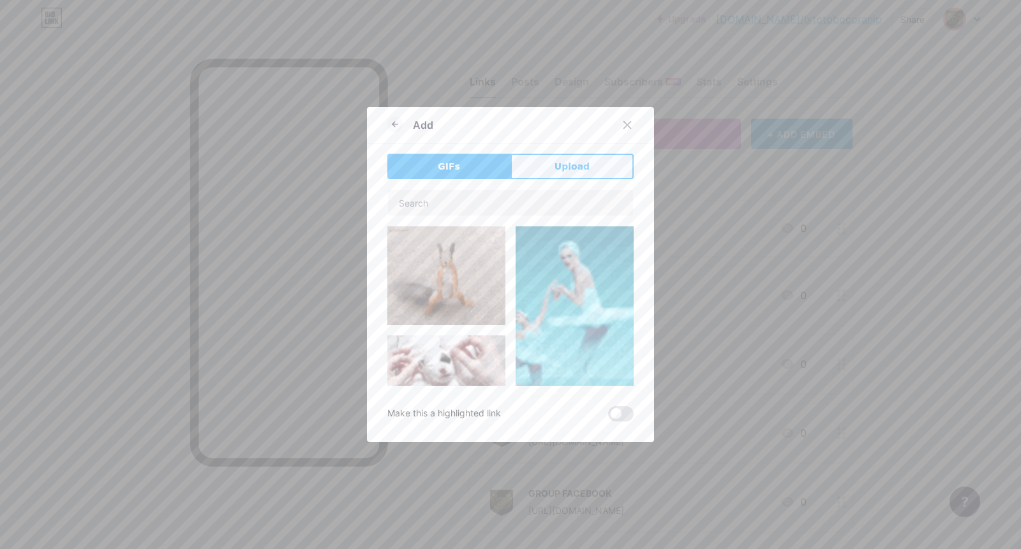
click at [545, 167] on button "Upload" at bounding box center [571, 167] width 123 height 26
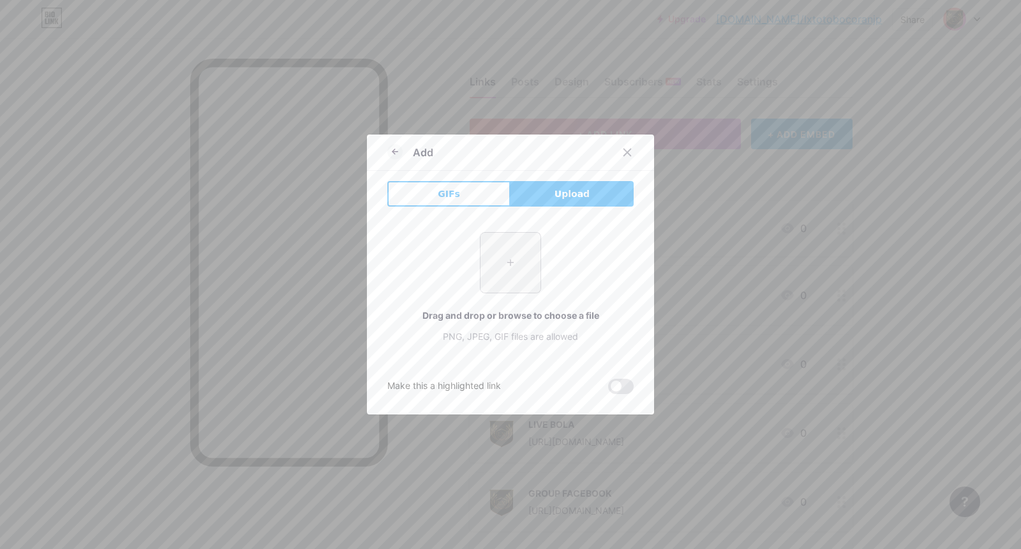
click at [507, 258] on input "file" at bounding box center [510, 263] width 60 height 60
type input "C:\fakepath\Pci4087dwg.png"
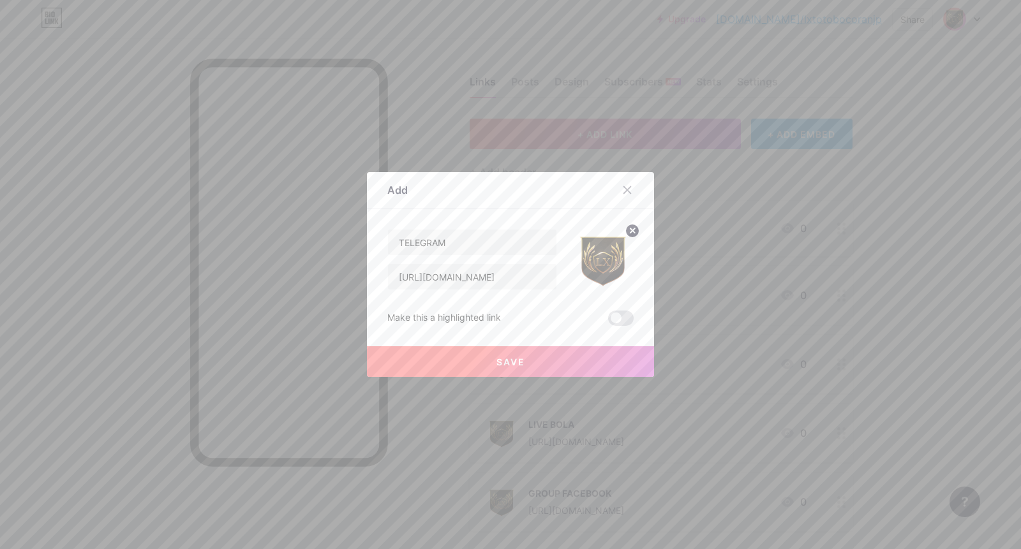
click at [517, 354] on button "Save" at bounding box center [510, 361] width 287 height 31
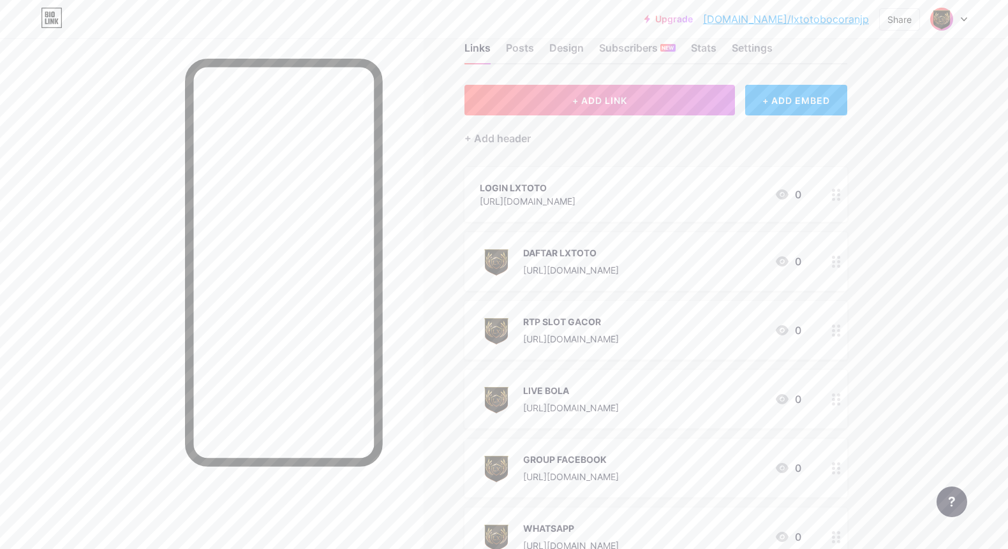
scroll to position [31, 0]
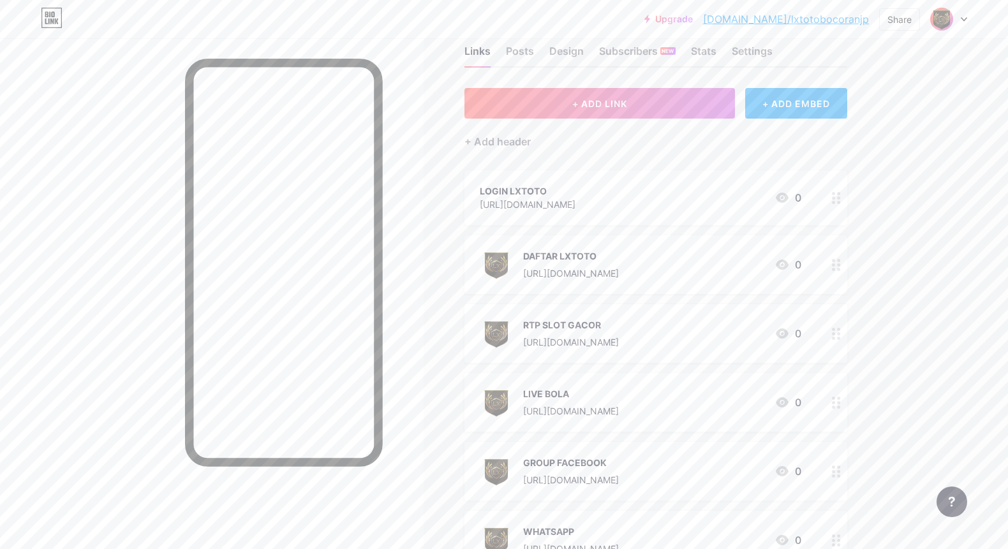
click at [576, 186] on div "LOGIN LXTOTO" at bounding box center [528, 190] width 96 height 13
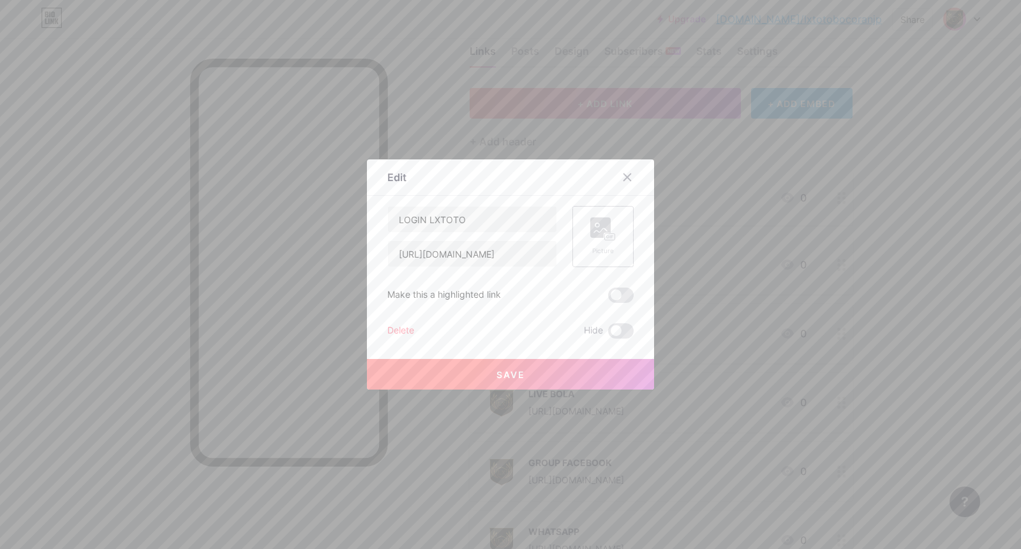
click at [598, 242] on div "Picture" at bounding box center [603, 237] width 26 height 38
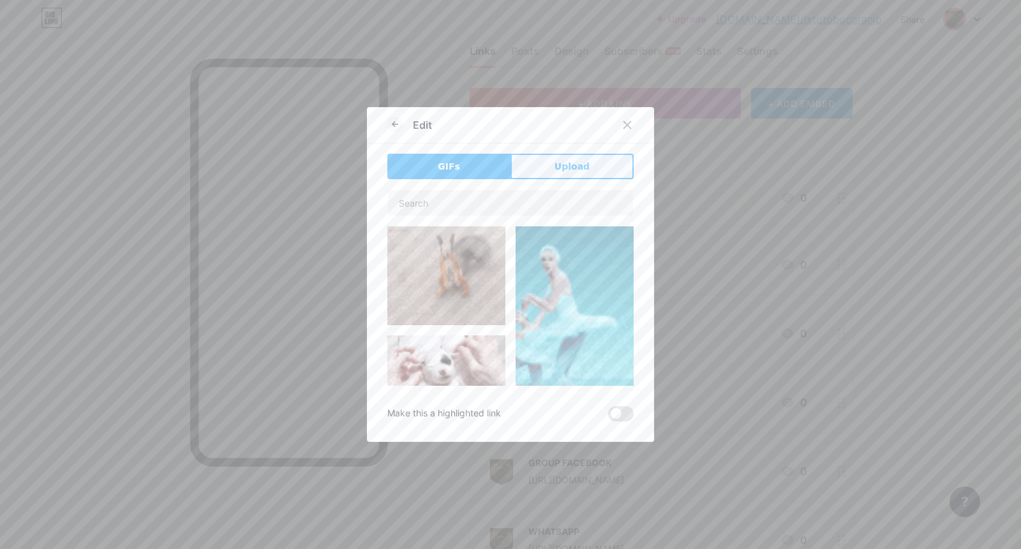
click at [560, 166] on span "Upload" at bounding box center [572, 166] width 35 height 13
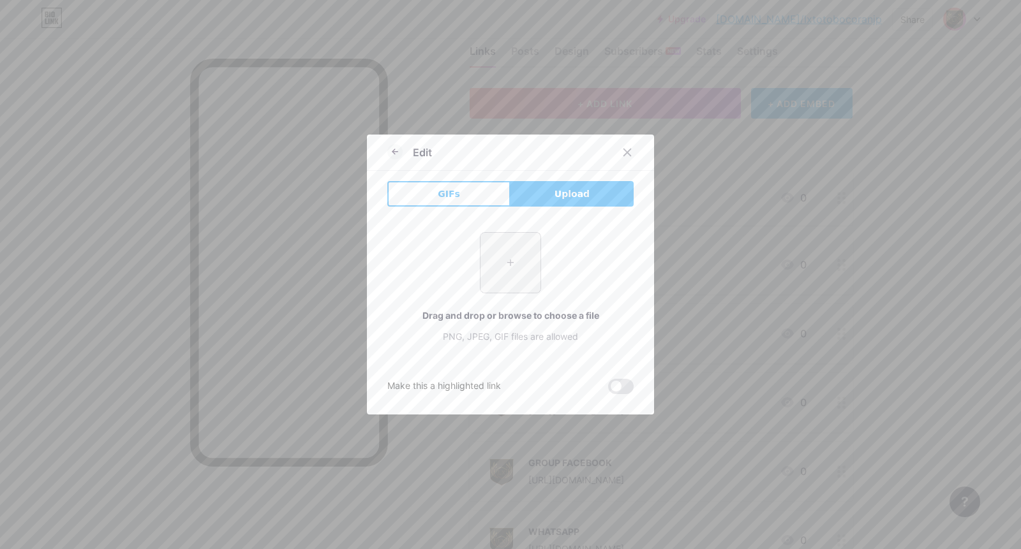
click at [493, 262] on input "file" at bounding box center [510, 263] width 60 height 60
type input "C:\fakepath\Pci4087dwg.png"
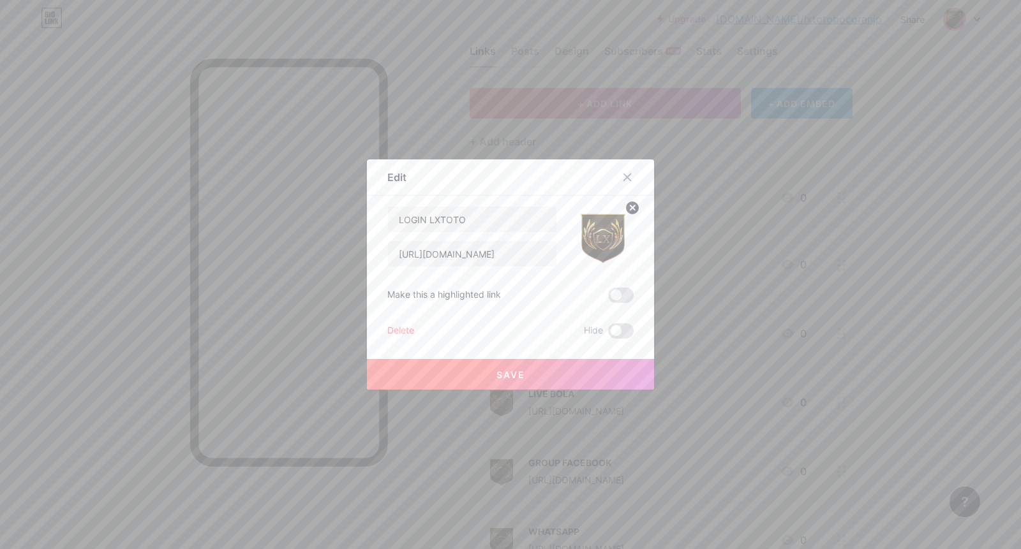
click at [570, 379] on button "Save" at bounding box center [510, 374] width 287 height 31
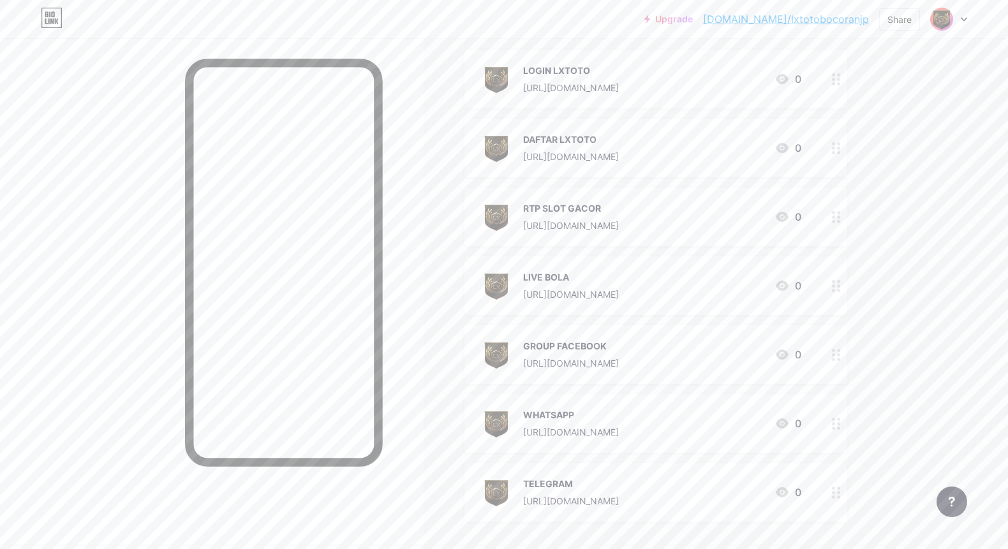
scroll to position [0, 0]
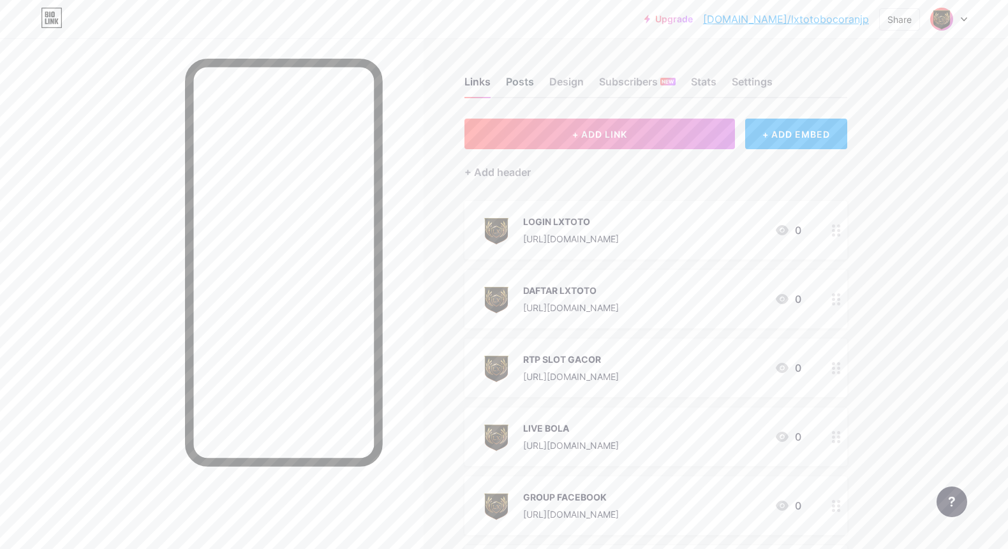
click at [527, 86] on div "Posts" at bounding box center [520, 85] width 28 height 23
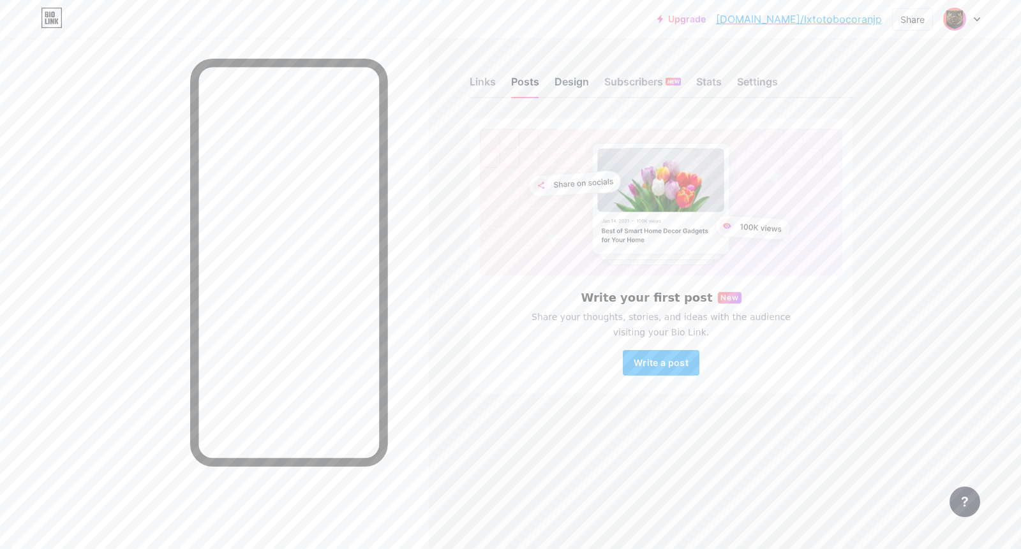
click at [565, 83] on div "Design" at bounding box center [572, 85] width 34 height 23
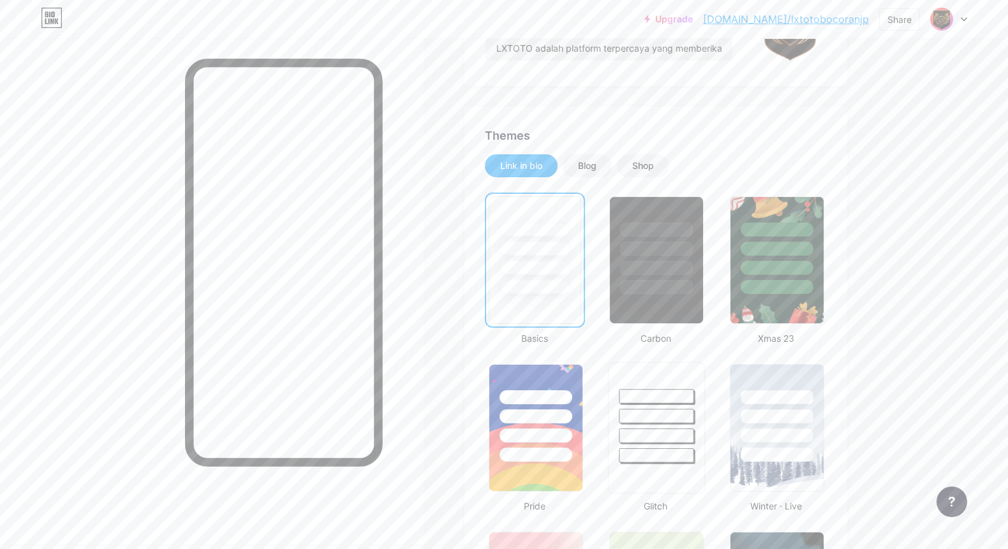
scroll to position [192, 0]
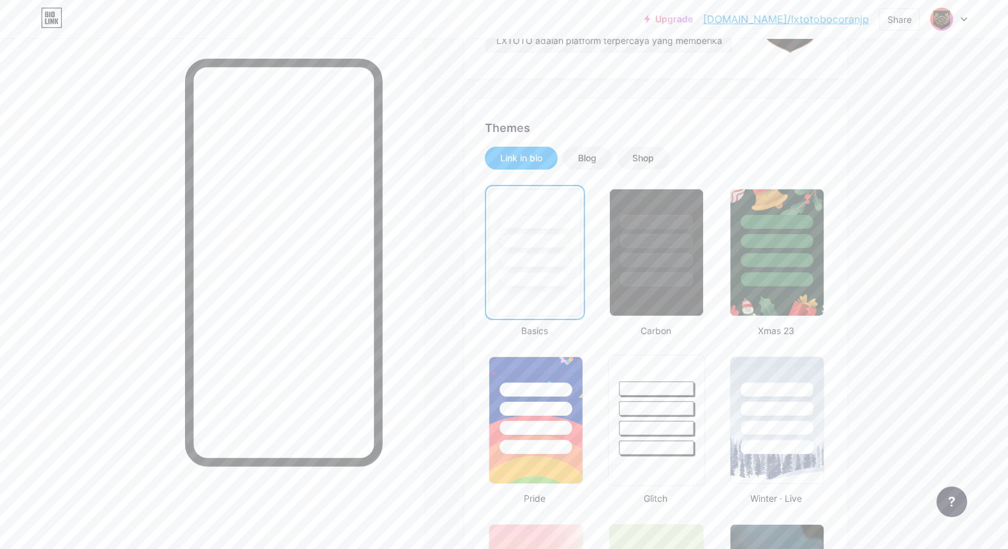
click at [670, 412] on div at bounding box center [656, 408] width 75 height 15
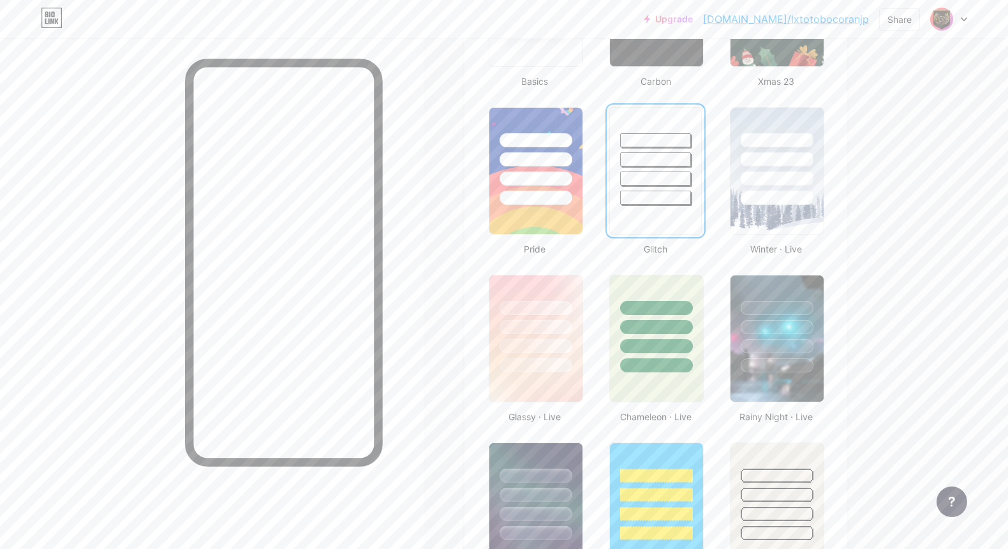
scroll to position [445, 0]
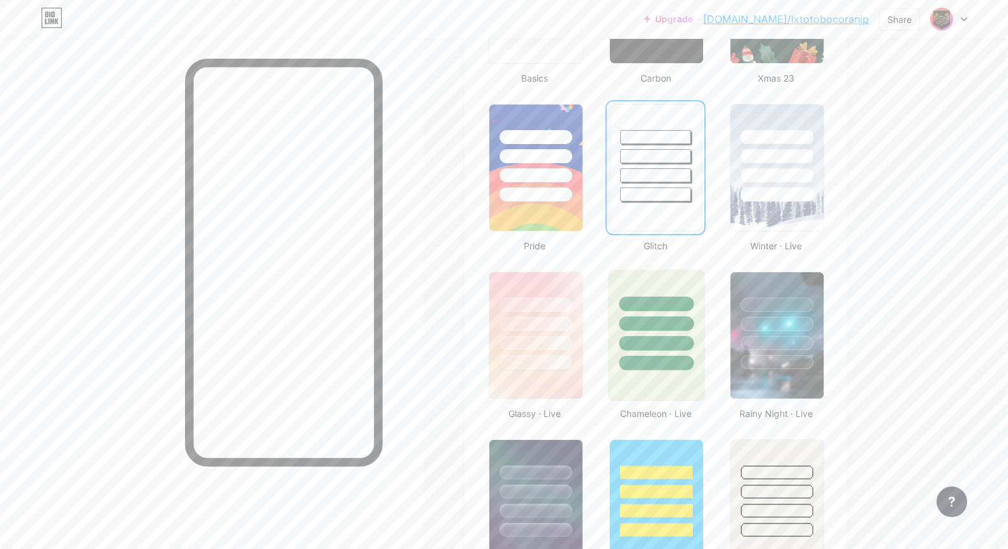
click at [661, 325] on div at bounding box center [656, 324] width 75 height 15
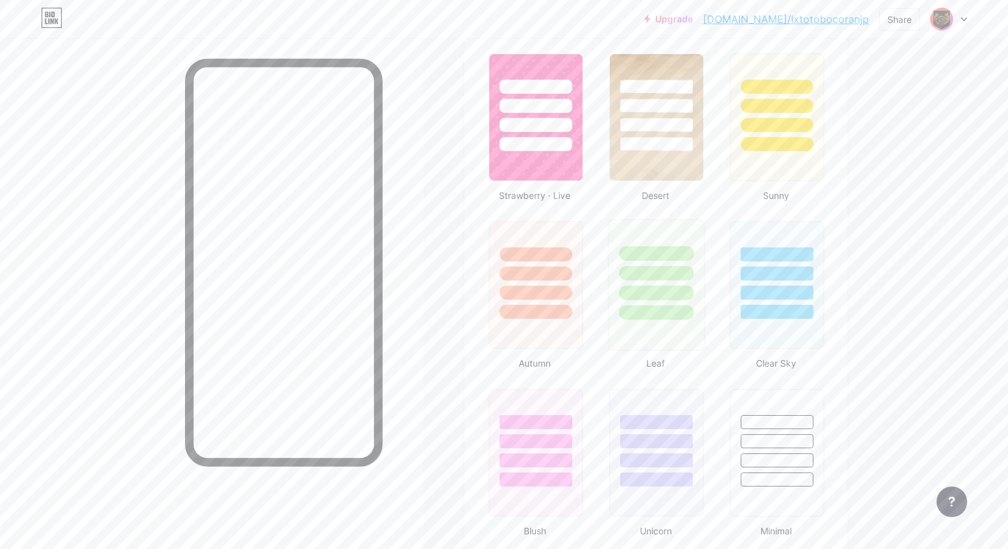
scroll to position [995, 0]
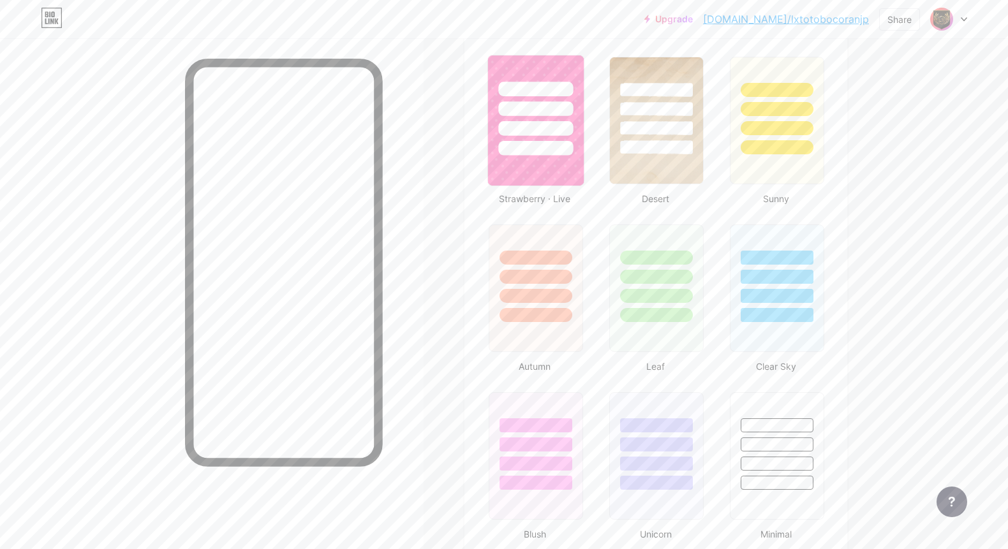
click at [555, 145] on div at bounding box center [535, 148] width 75 height 15
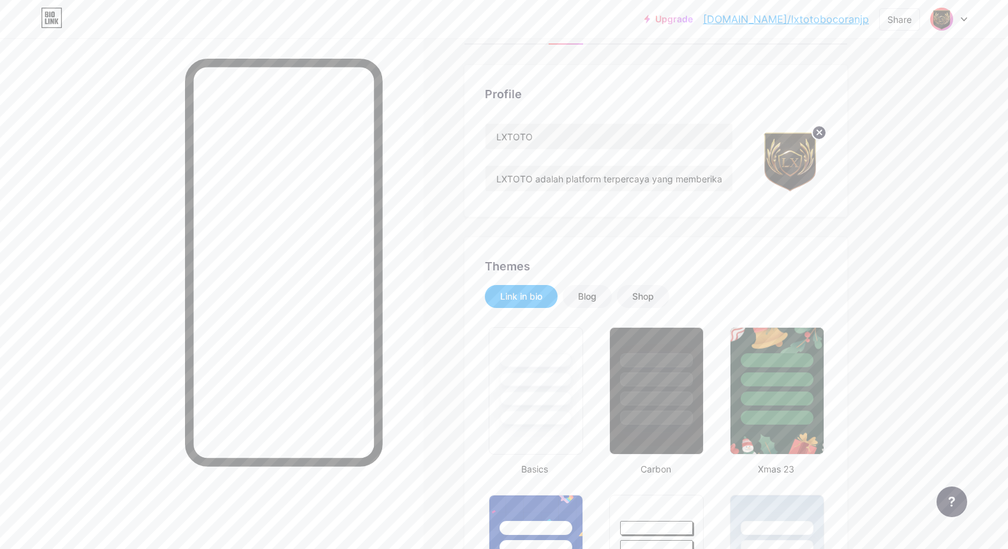
scroll to position [44, 0]
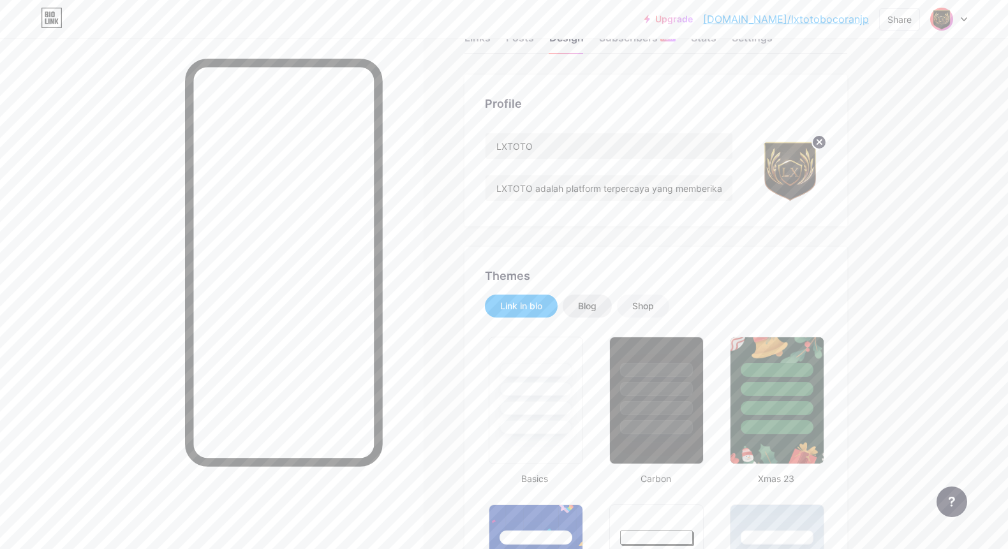
click at [604, 308] on div "Blog" at bounding box center [587, 306] width 49 height 23
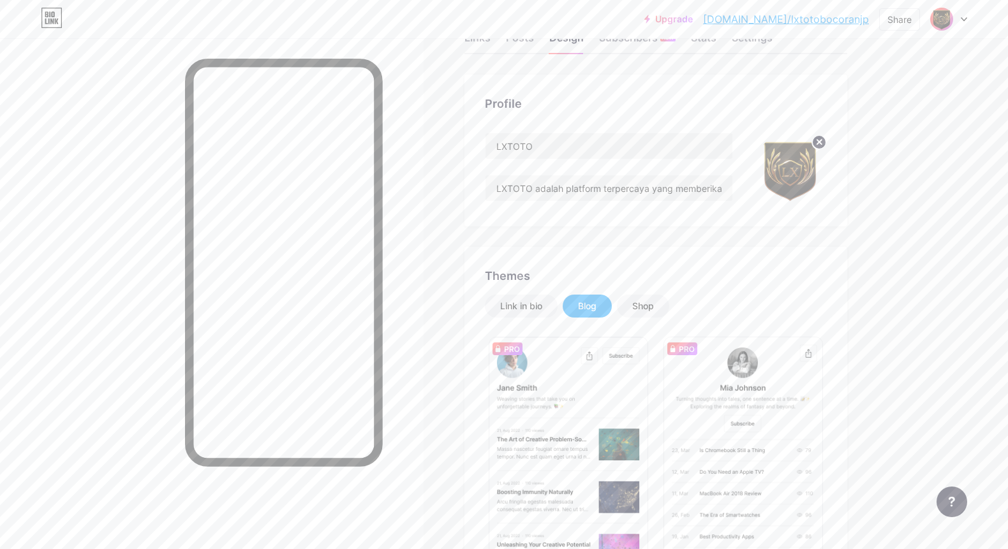
click at [650, 306] on div "Shop" at bounding box center [643, 306] width 22 height 13
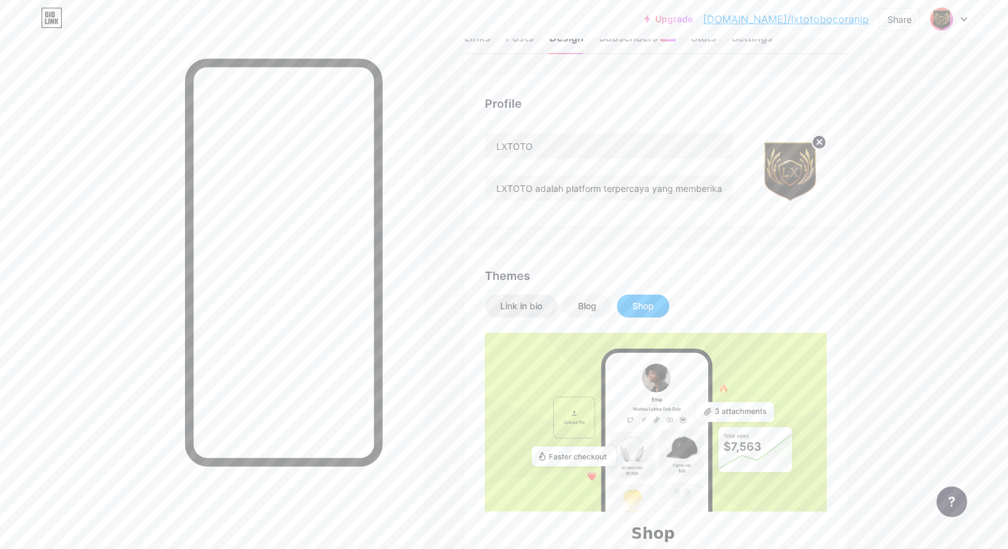
click at [528, 302] on div "Link in bio" at bounding box center [521, 306] width 42 height 13
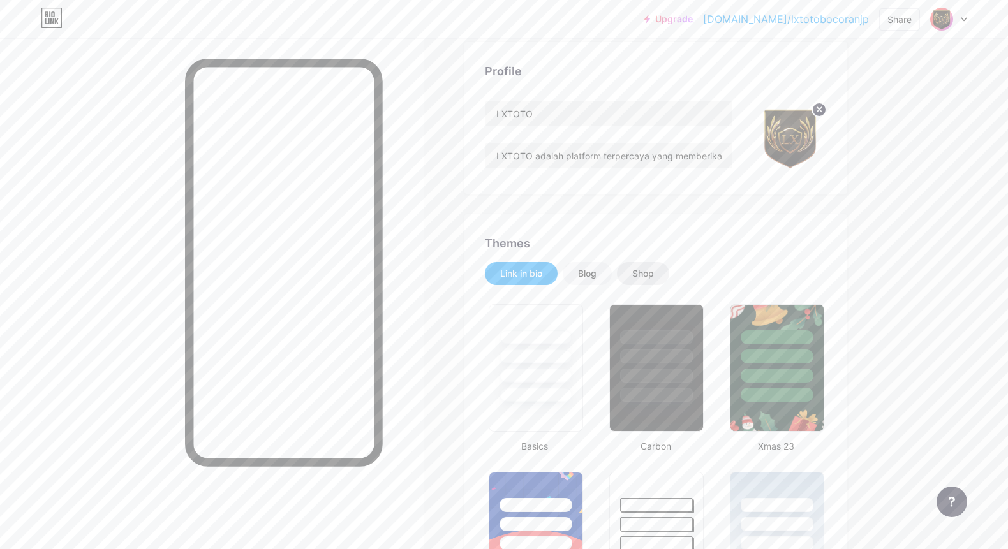
scroll to position [361, 0]
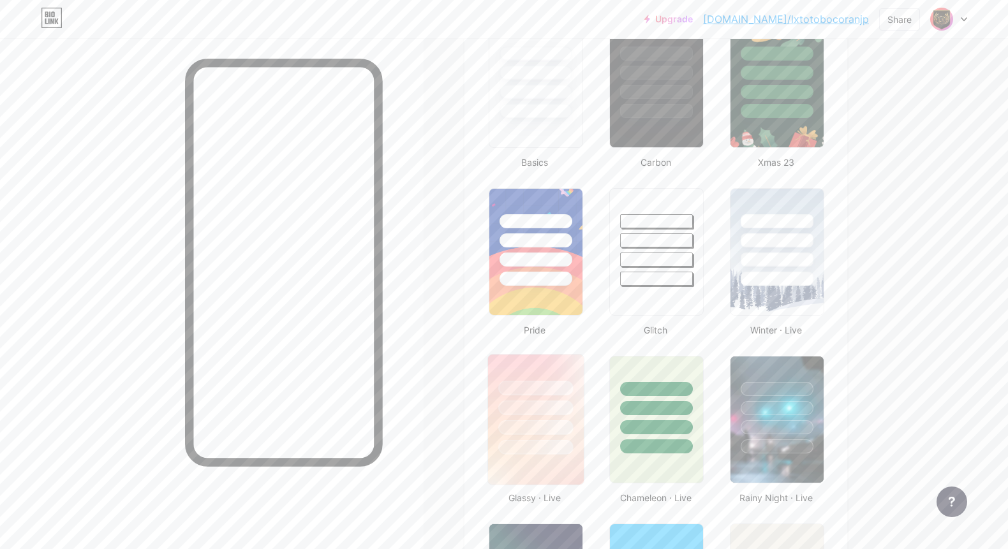
click at [553, 392] on div at bounding box center [535, 388] width 75 height 15
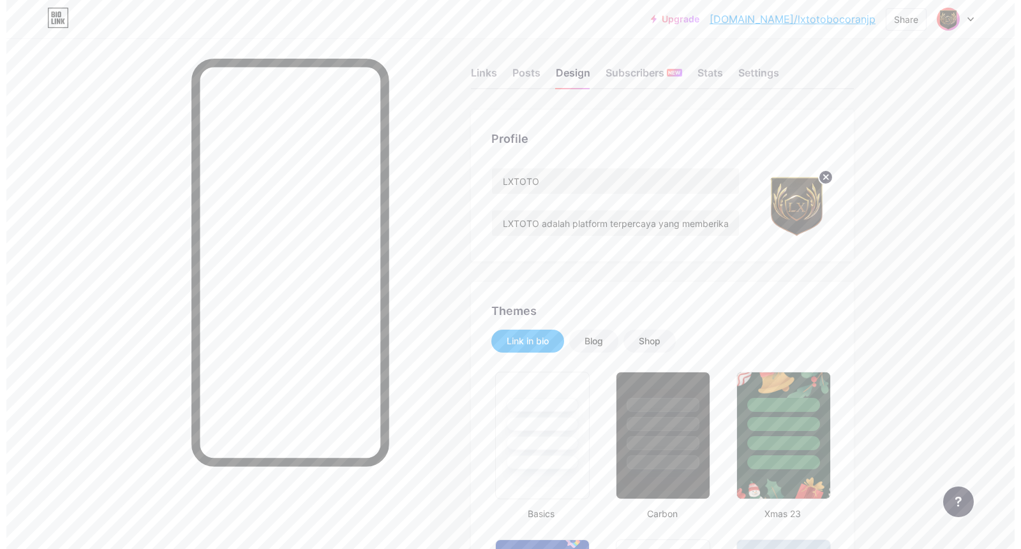
scroll to position [0, 0]
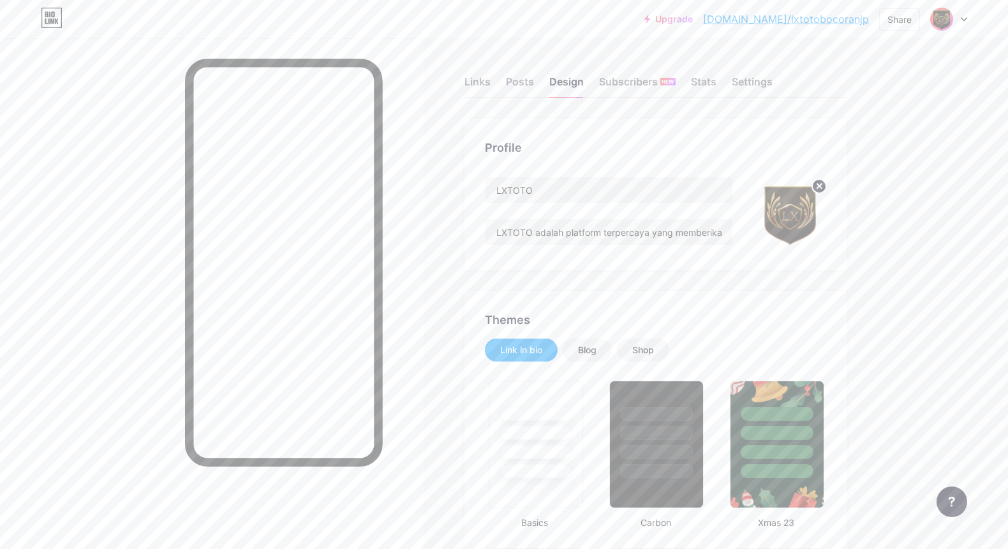
click at [957, 17] on icon at bounding box center [964, 19] width 6 height 4
click at [901, 18] on div "Share" at bounding box center [900, 19] width 24 height 13
click at [836, 69] on div "Copy link" at bounding box center [824, 65] width 190 height 31
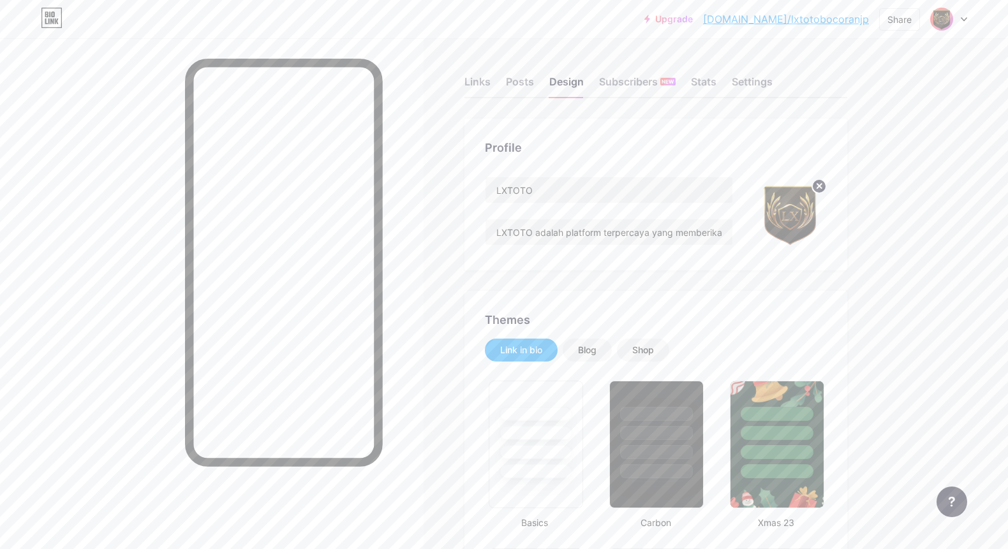
click at [957, 24] on div at bounding box center [948, 19] width 37 height 23
click at [858, 179] on li "Logout" at bounding box center [887, 179] width 158 height 34
